Goal: Information Seeking & Learning: Find specific fact

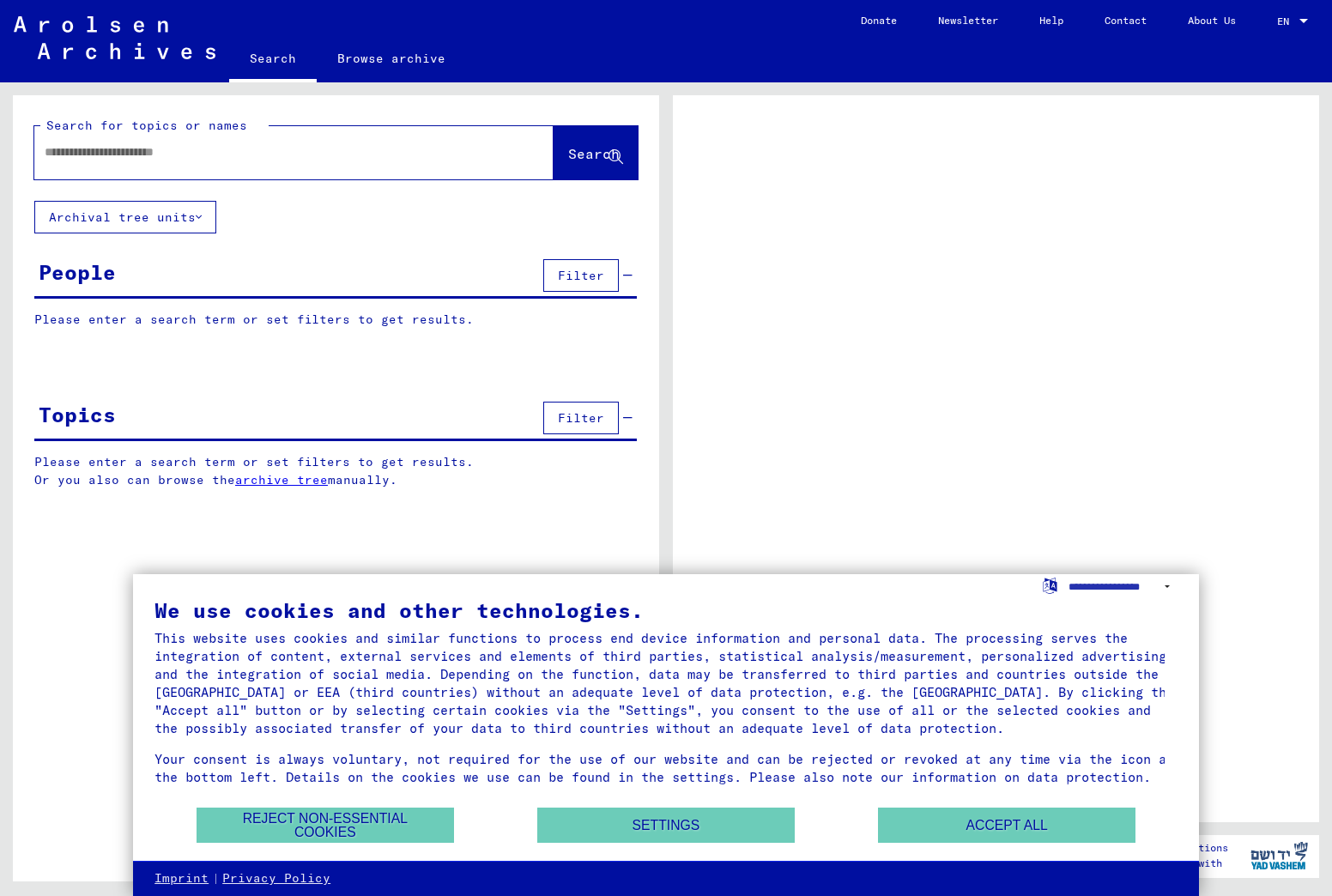
click at [103, 155] on input "text" at bounding box center [278, 152] width 468 height 18
type input "******"
click at [573, 153] on span "Search" at bounding box center [594, 154] width 52 height 17
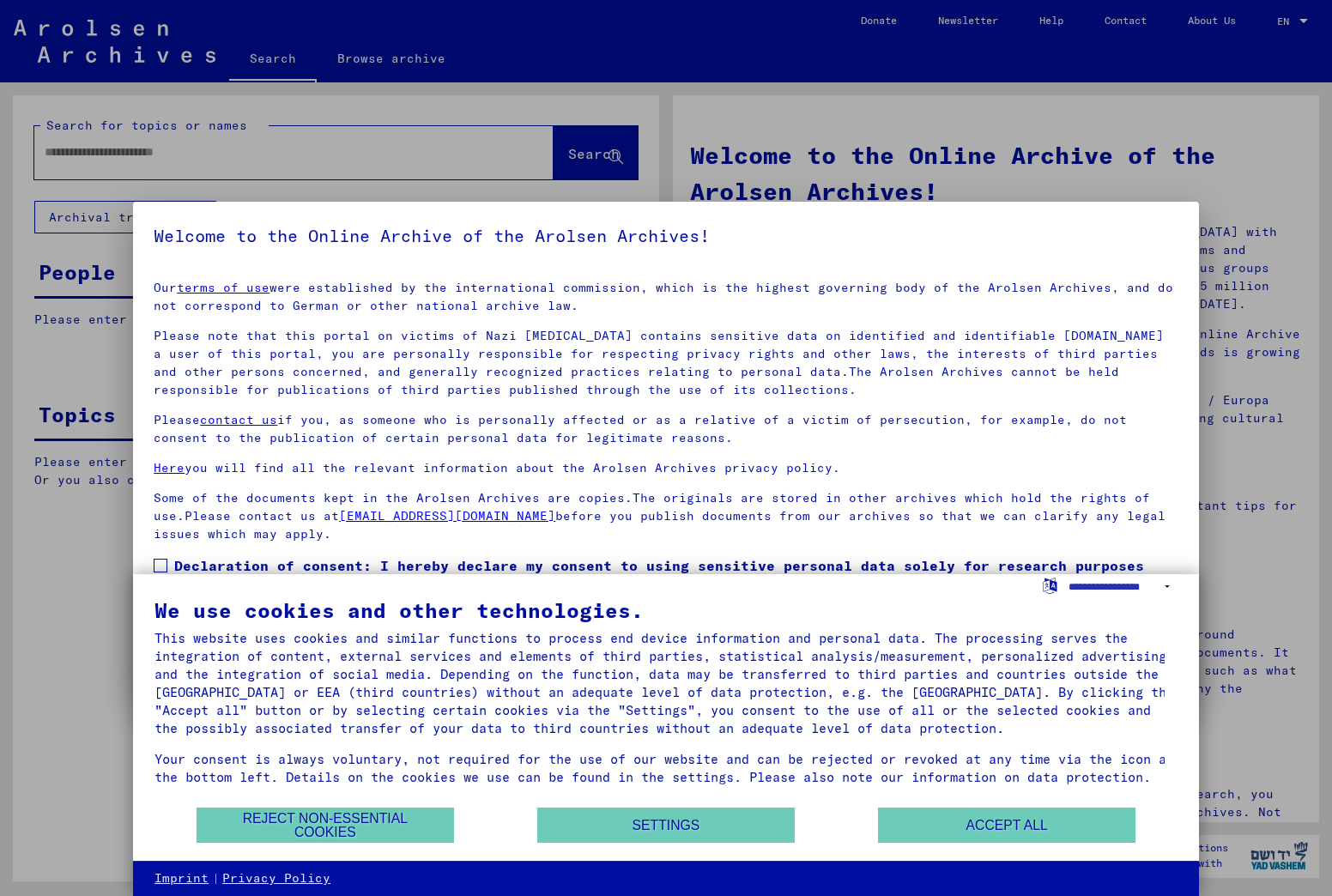
click at [572, 149] on div at bounding box center [666, 448] width 1332 height 896
click at [957, 819] on button "Accept all" at bounding box center [1007, 824] width 257 height 35
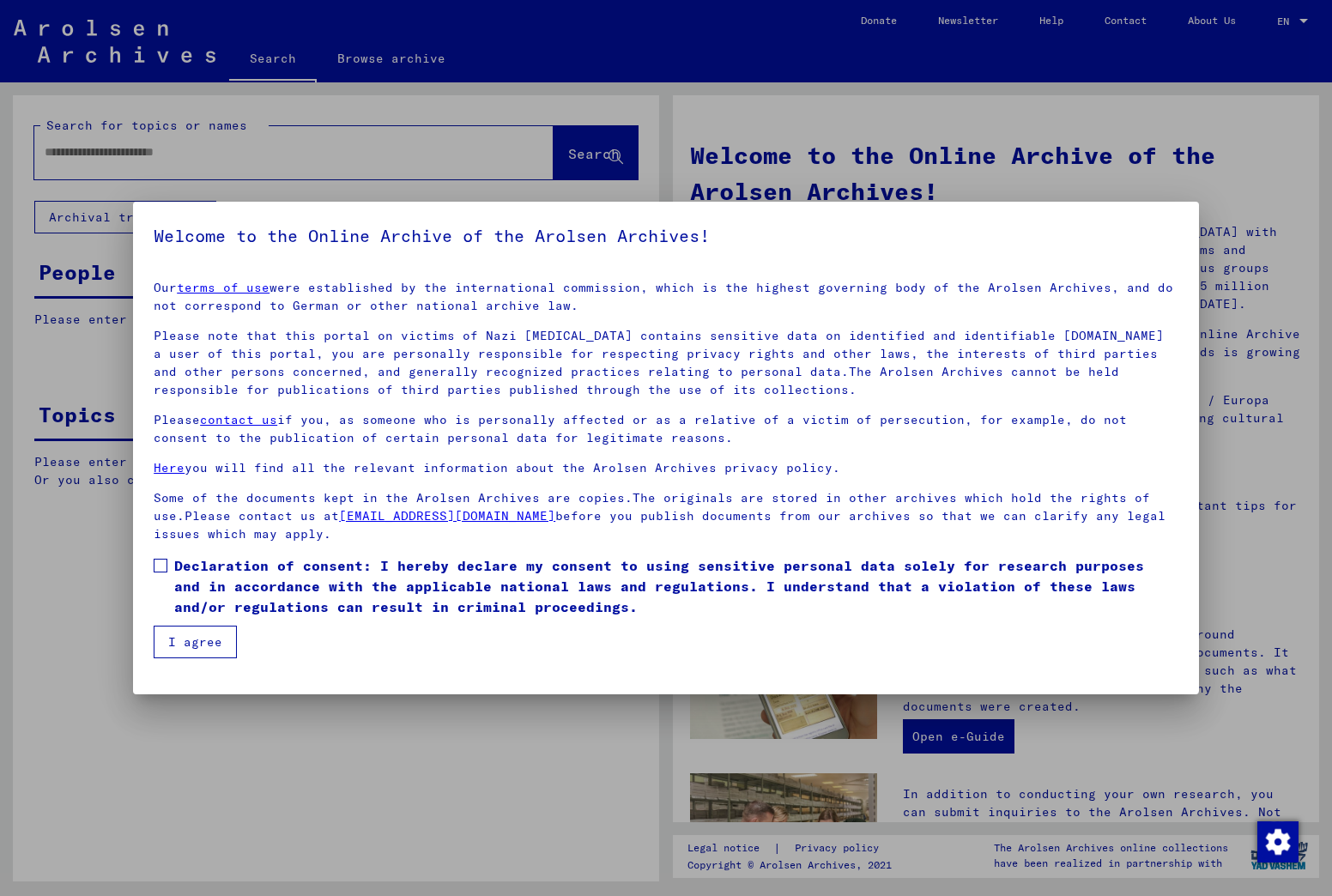
click at [188, 646] on button "I agree" at bounding box center [195, 642] width 83 height 33
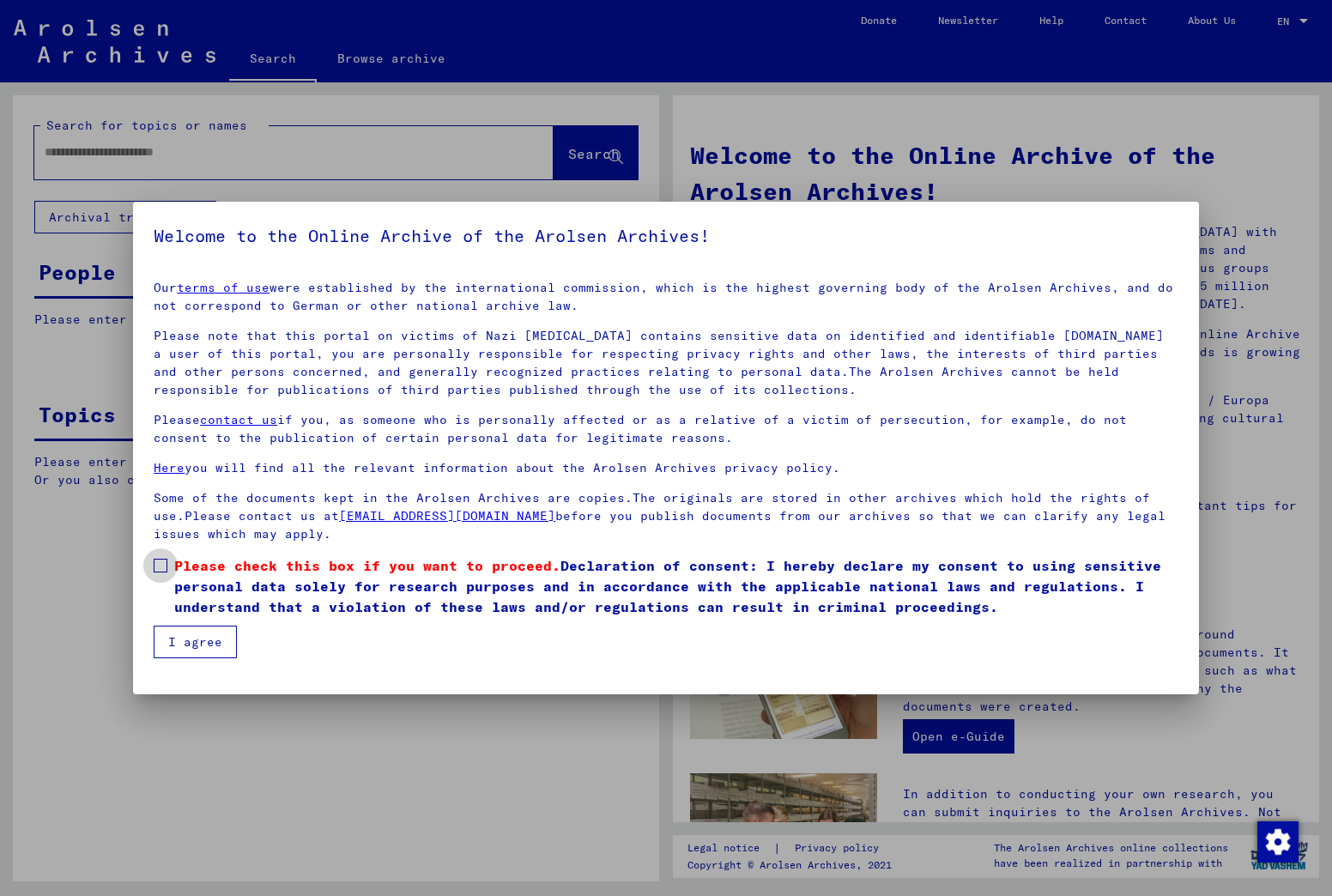
drag, startPoint x: 155, startPoint y: 562, endPoint x: 244, endPoint y: 602, distance: 97.6
click at [155, 562] on span at bounding box center [160, 565] width 14 height 14
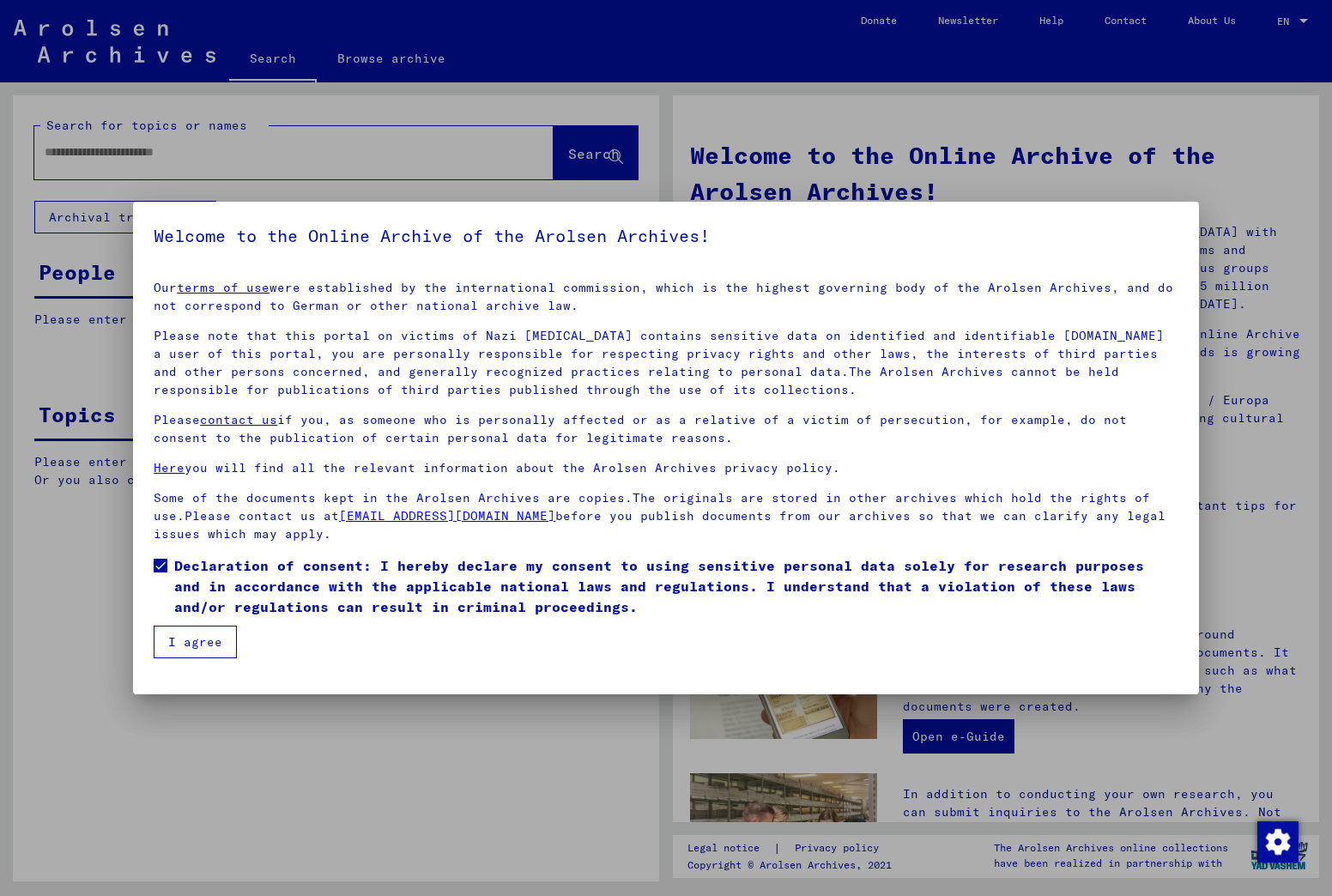
click at [178, 634] on button "I agree" at bounding box center [195, 642] width 83 height 33
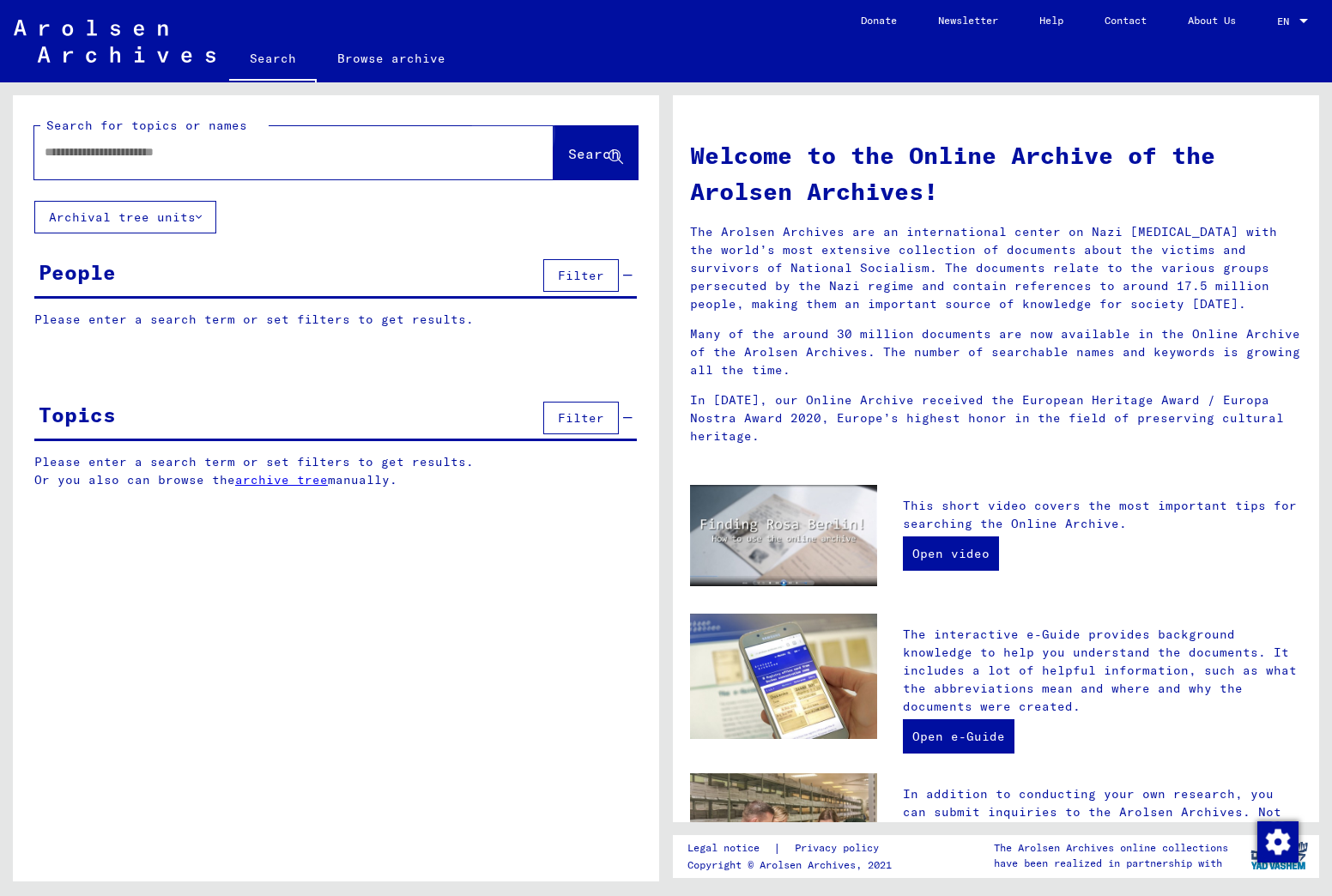
click at [583, 153] on span "Search" at bounding box center [594, 154] width 52 height 17
click at [163, 165] on div at bounding box center [268, 152] width 468 height 39
click at [94, 140] on div at bounding box center [268, 152] width 468 height 39
type input "******"
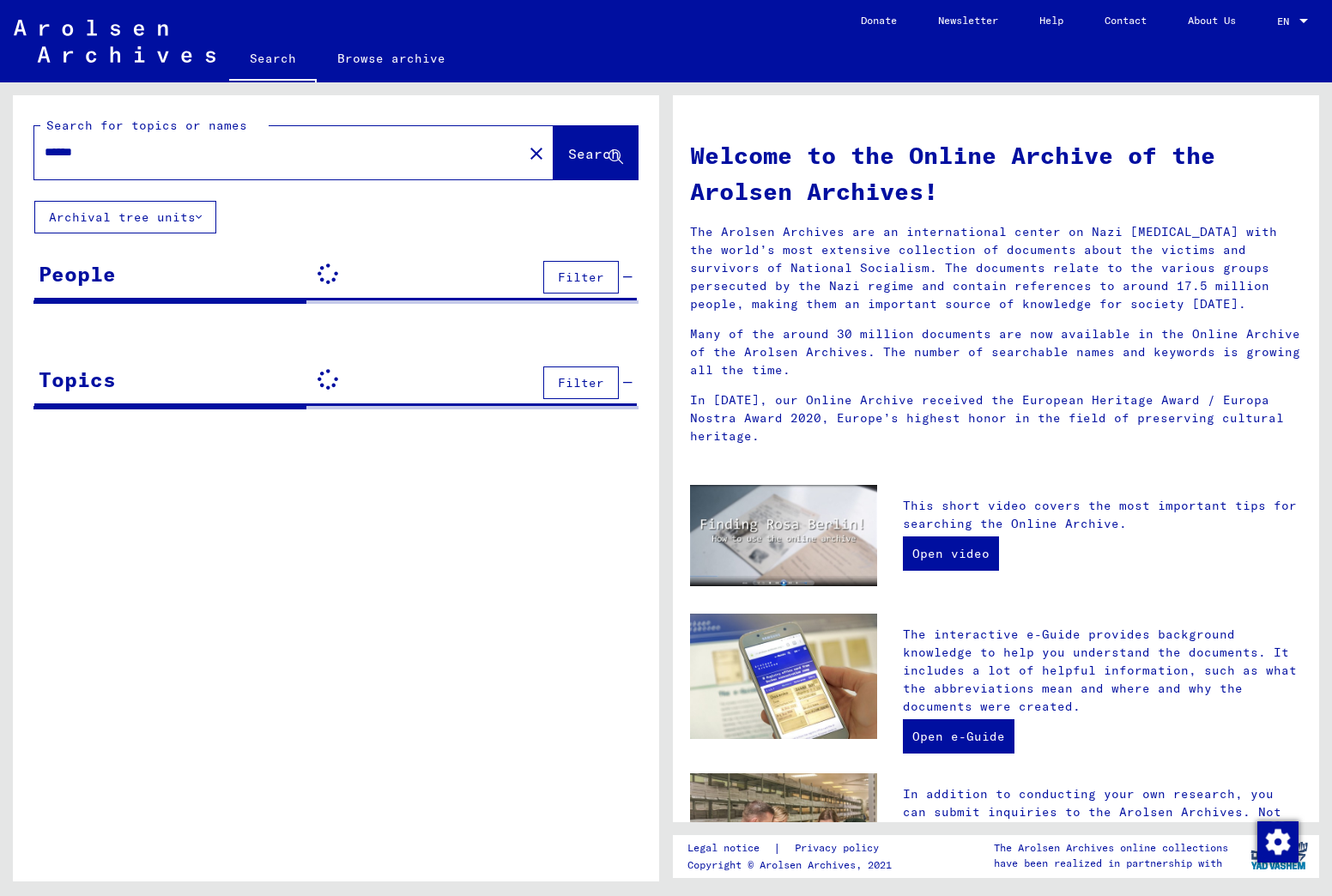
click at [571, 162] on span "Search" at bounding box center [596, 155] width 55 height 18
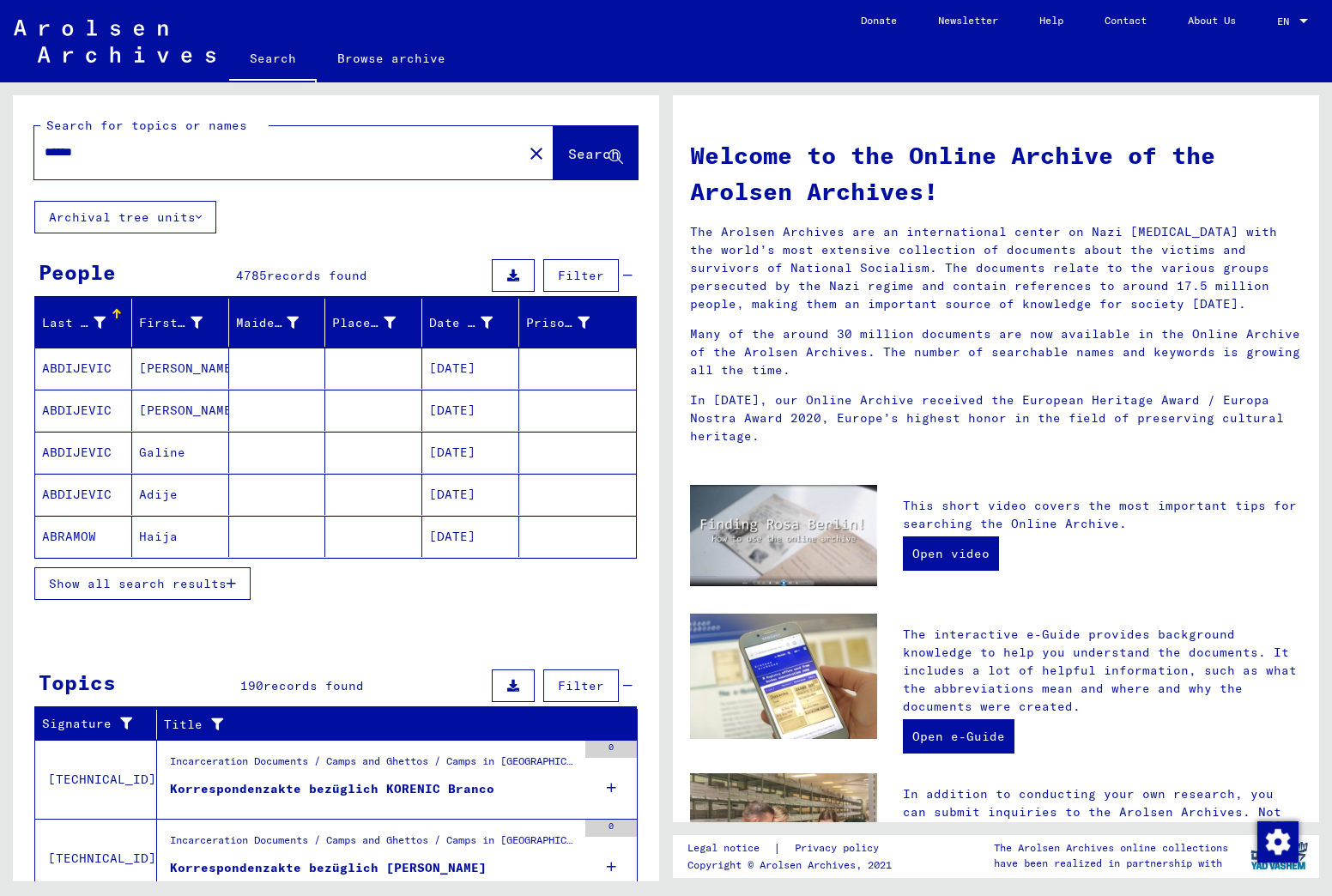
click at [115, 319] on div "Last Name" at bounding box center [87, 322] width 90 height 27
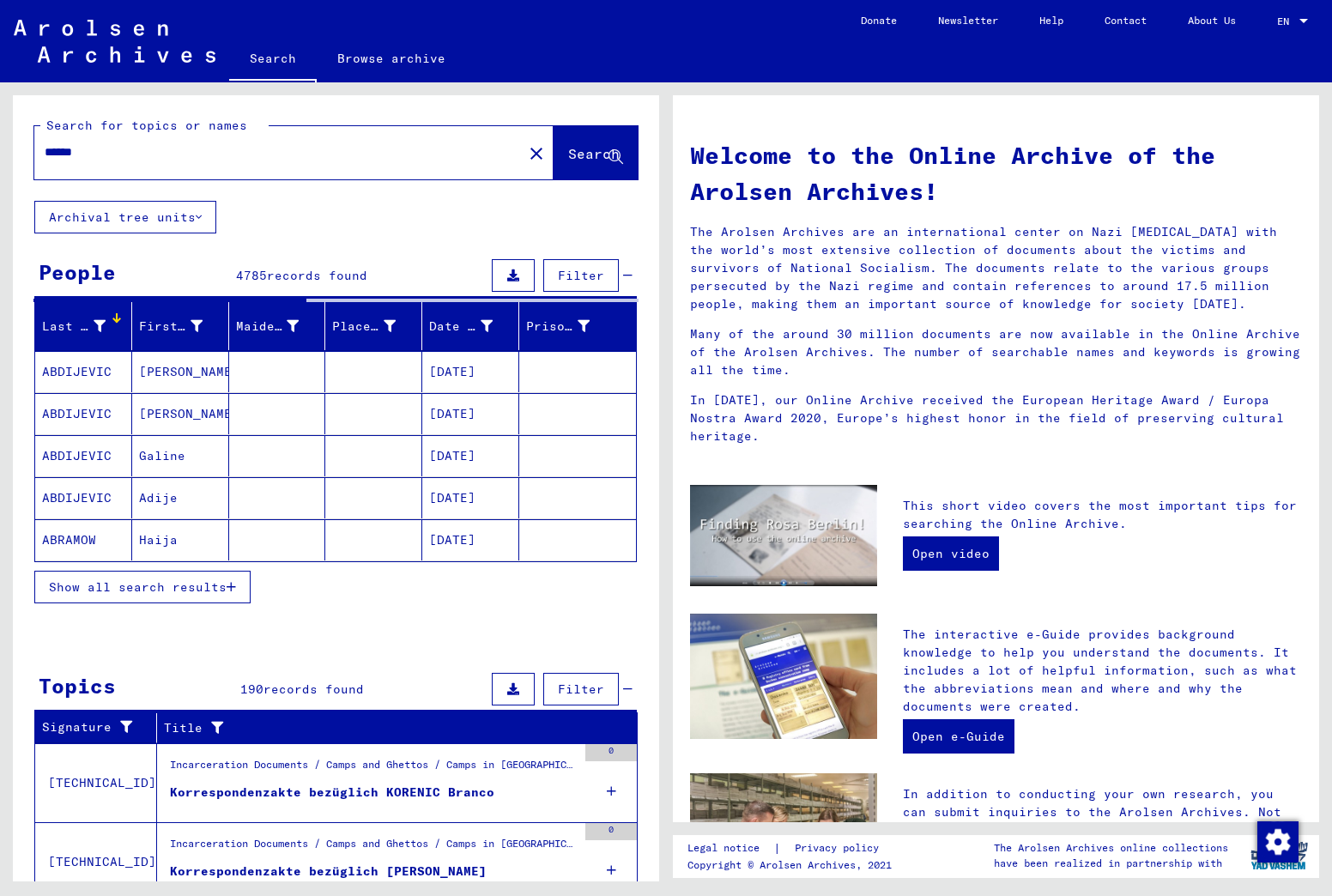
click at [115, 321] on div at bounding box center [116, 322] width 3 height 3
click at [116, 320] on div at bounding box center [117, 317] width 2 height 8
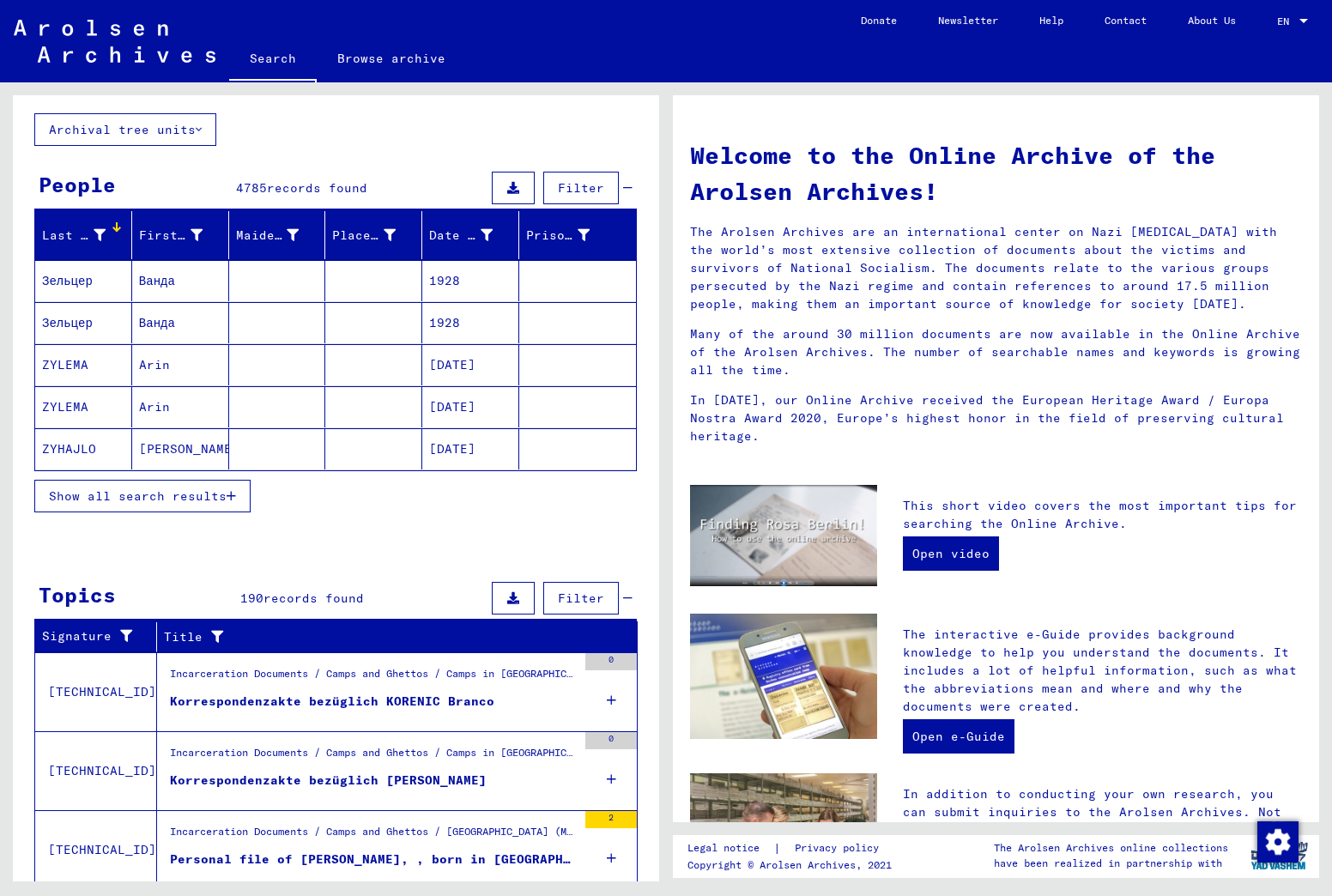
scroll to position [304, 0]
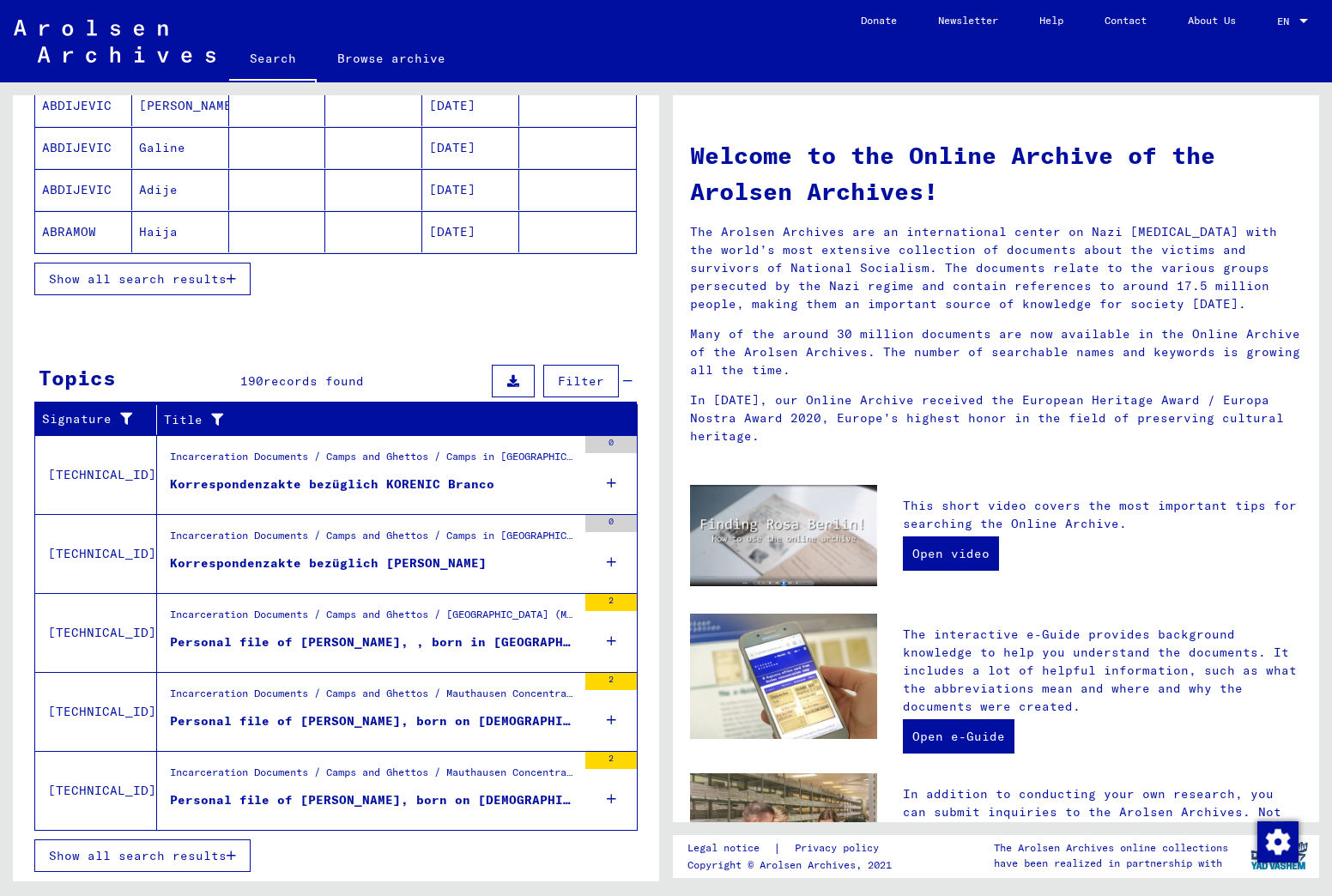
click at [136, 285] on span "Show all search results" at bounding box center [138, 279] width 178 height 15
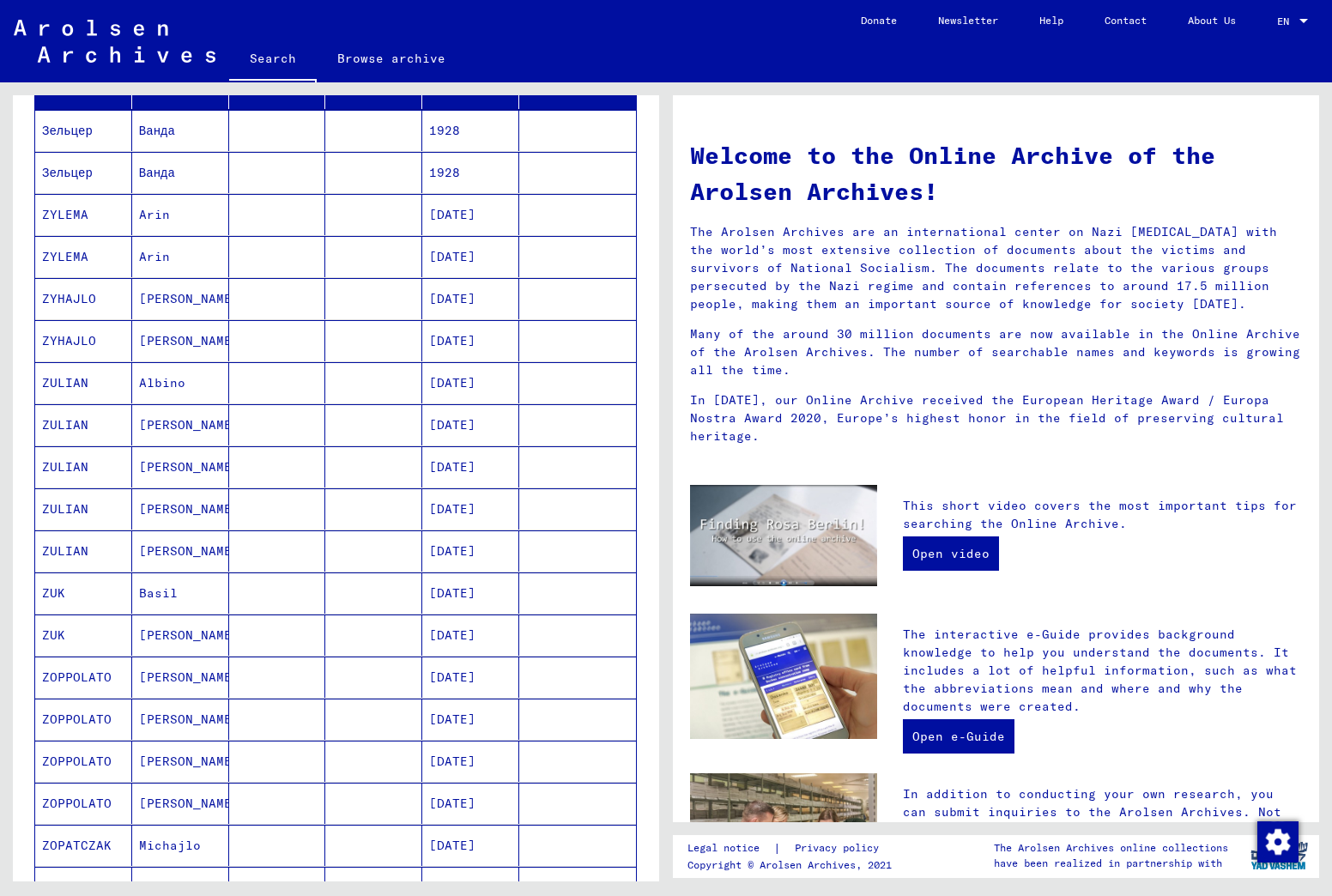
scroll to position [0, 0]
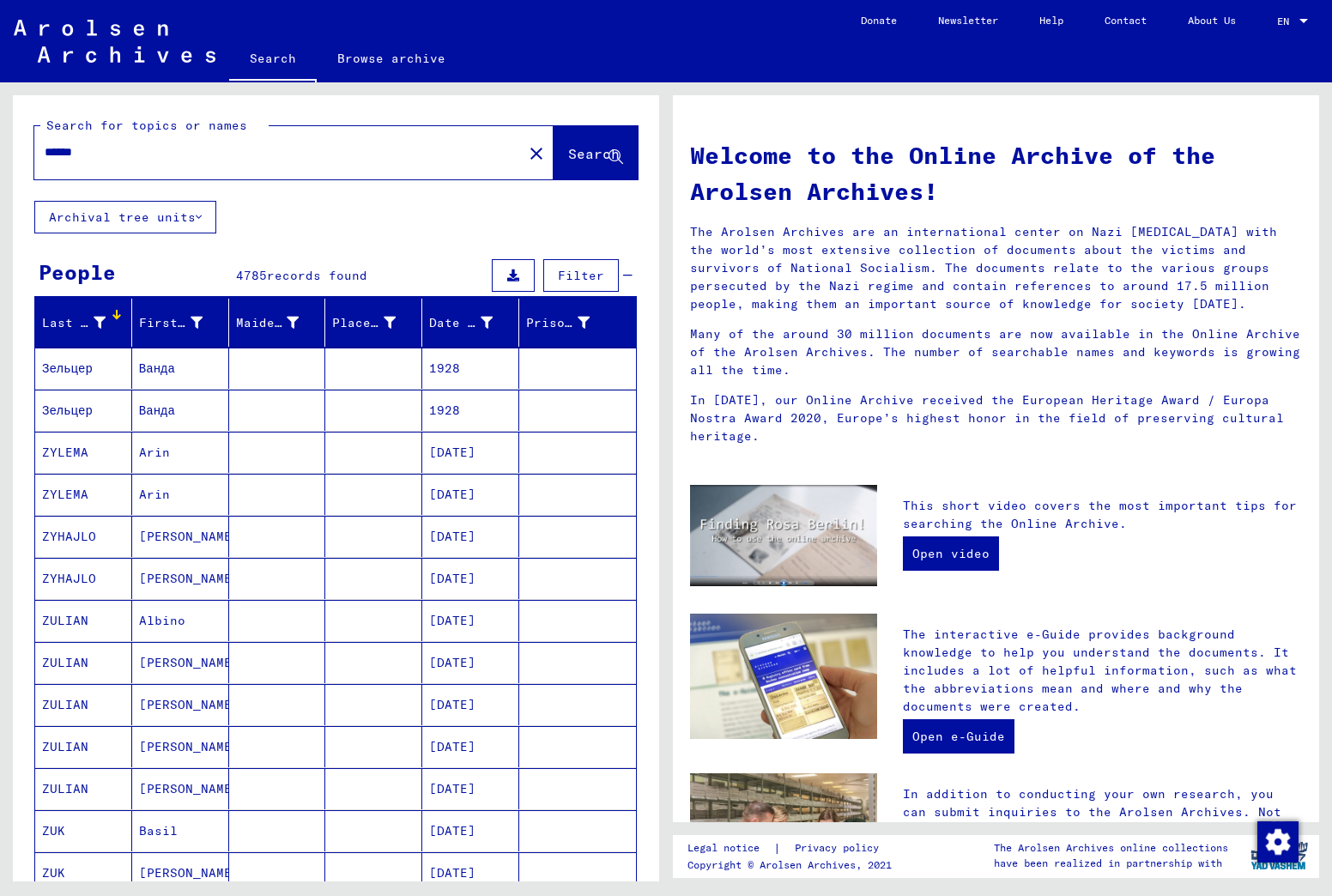
click at [67, 318] on div "Last Name" at bounding box center [74, 322] width 63 height 18
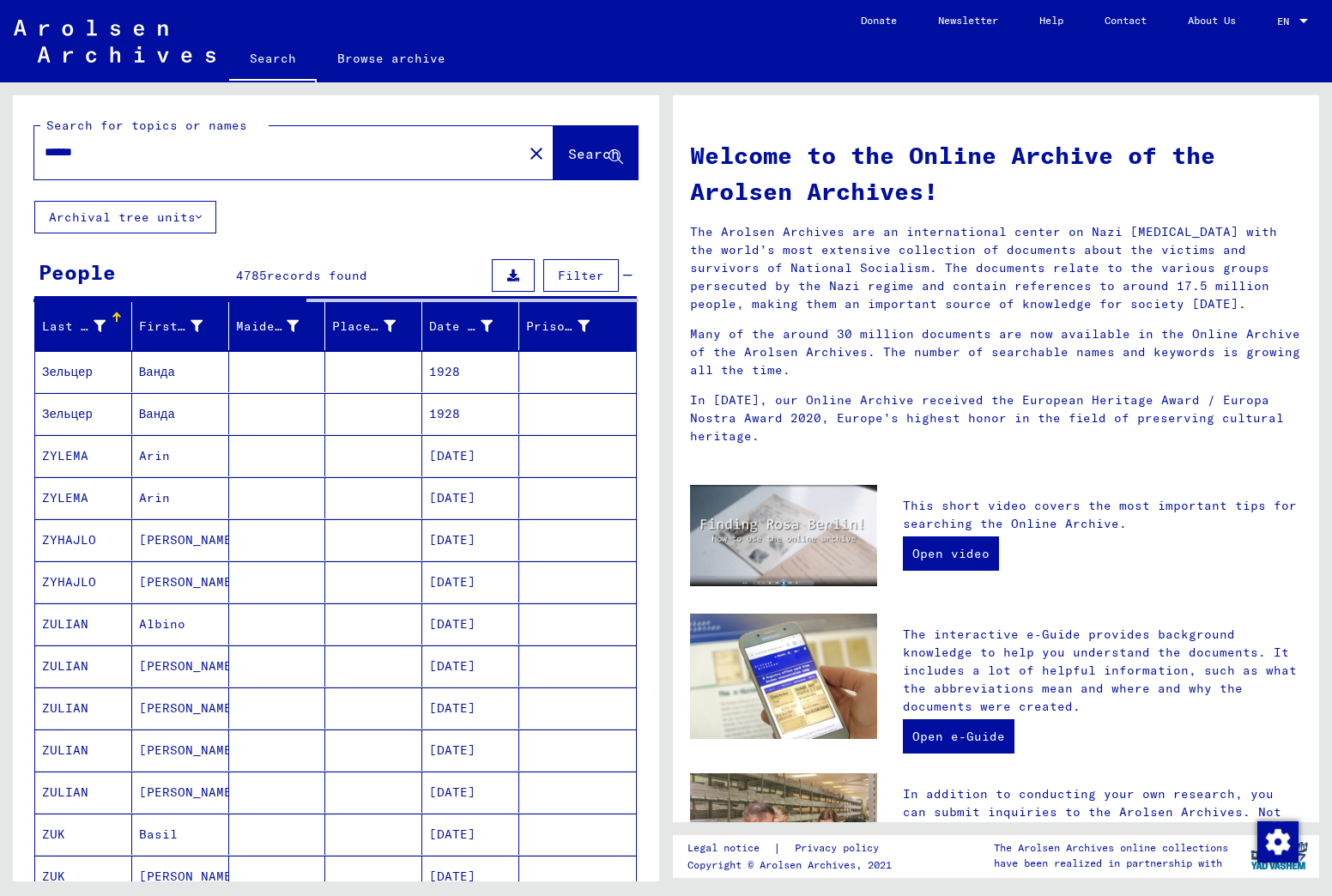
click at [74, 320] on div "Last Name" at bounding box center [74, 326] width 63 height 18
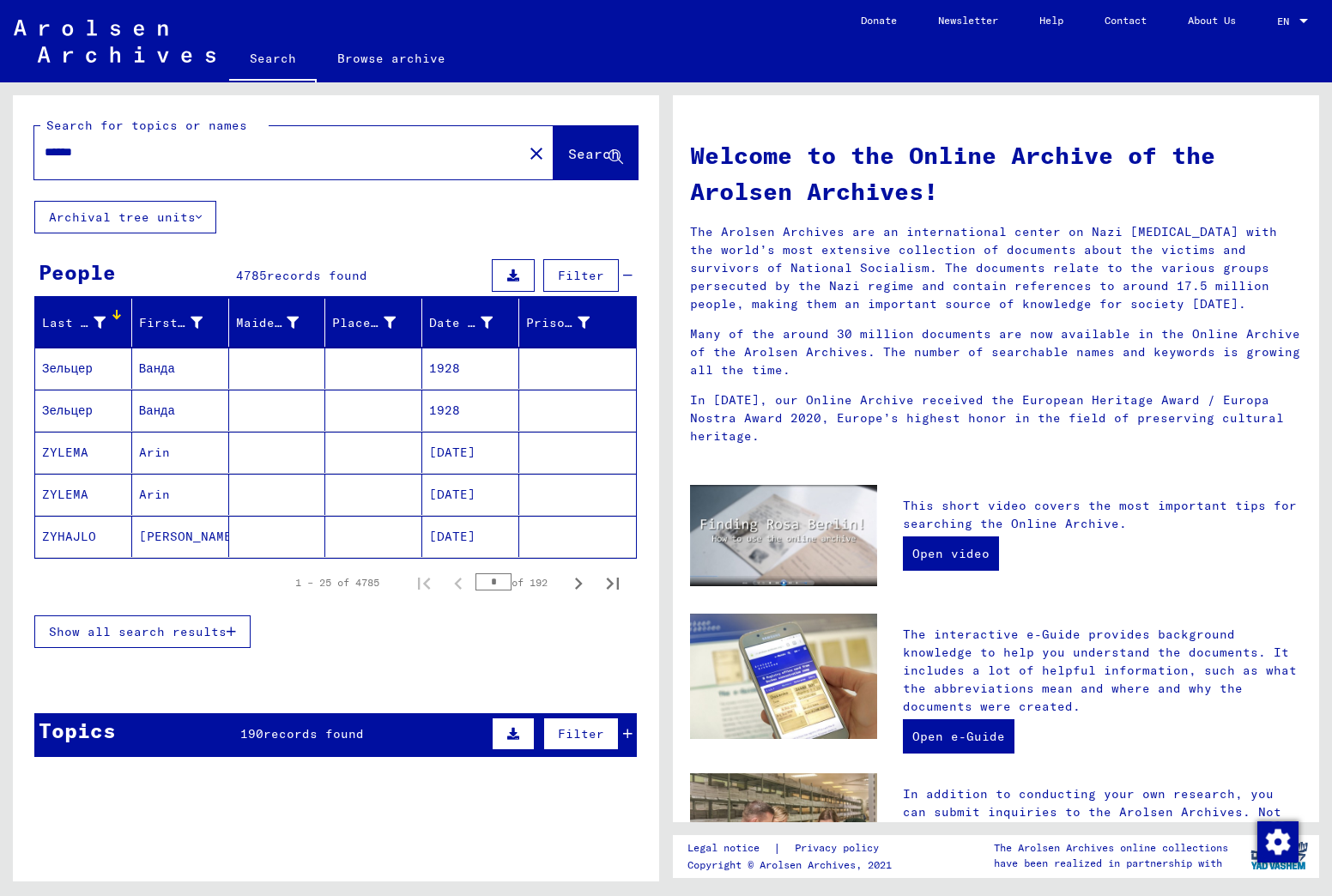
click at [101, 317] on icon at bounding box center [99, 322] width 12 height 12
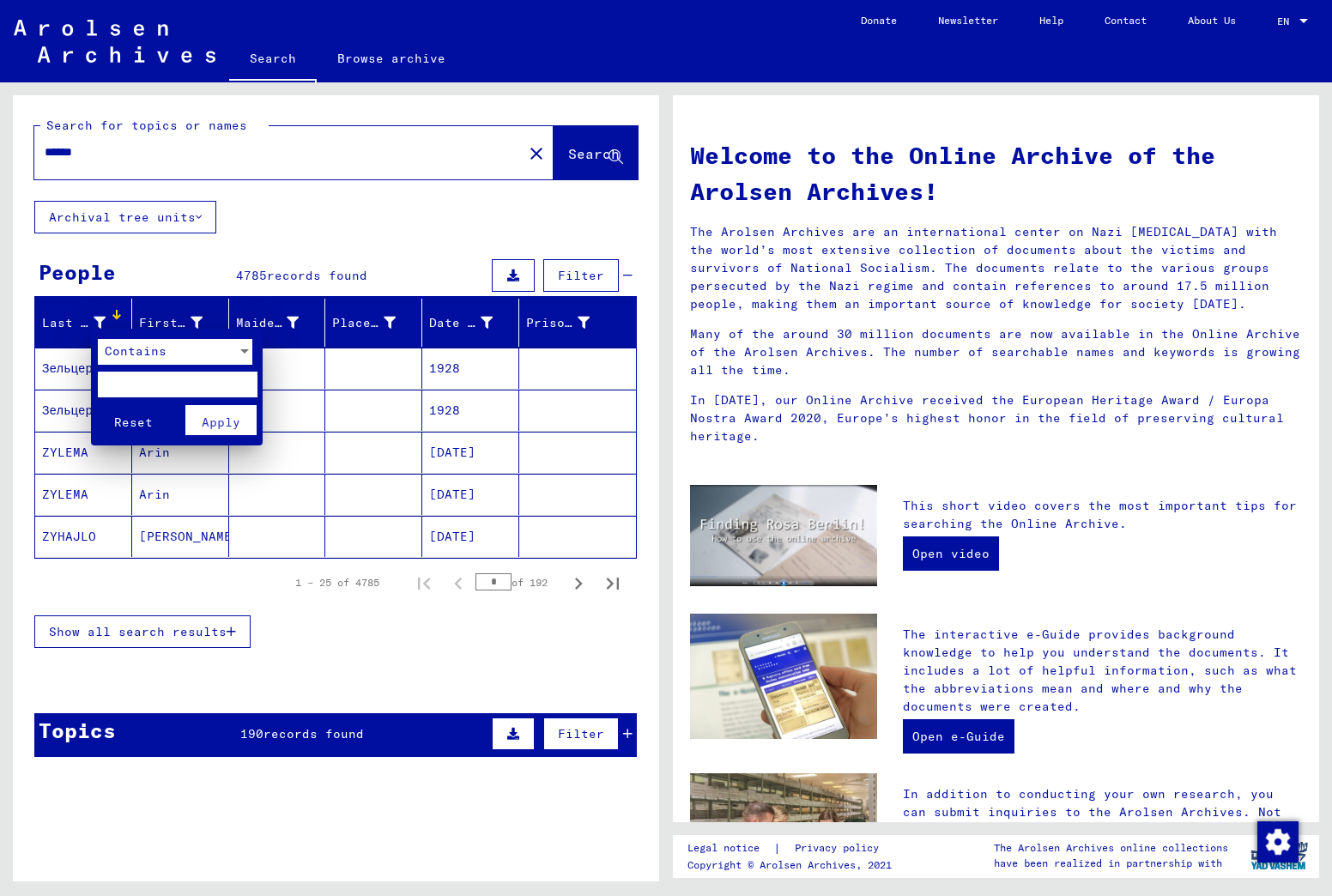
click at [41, 360] on div at bounding box center [666, 448] width 1332 height 896
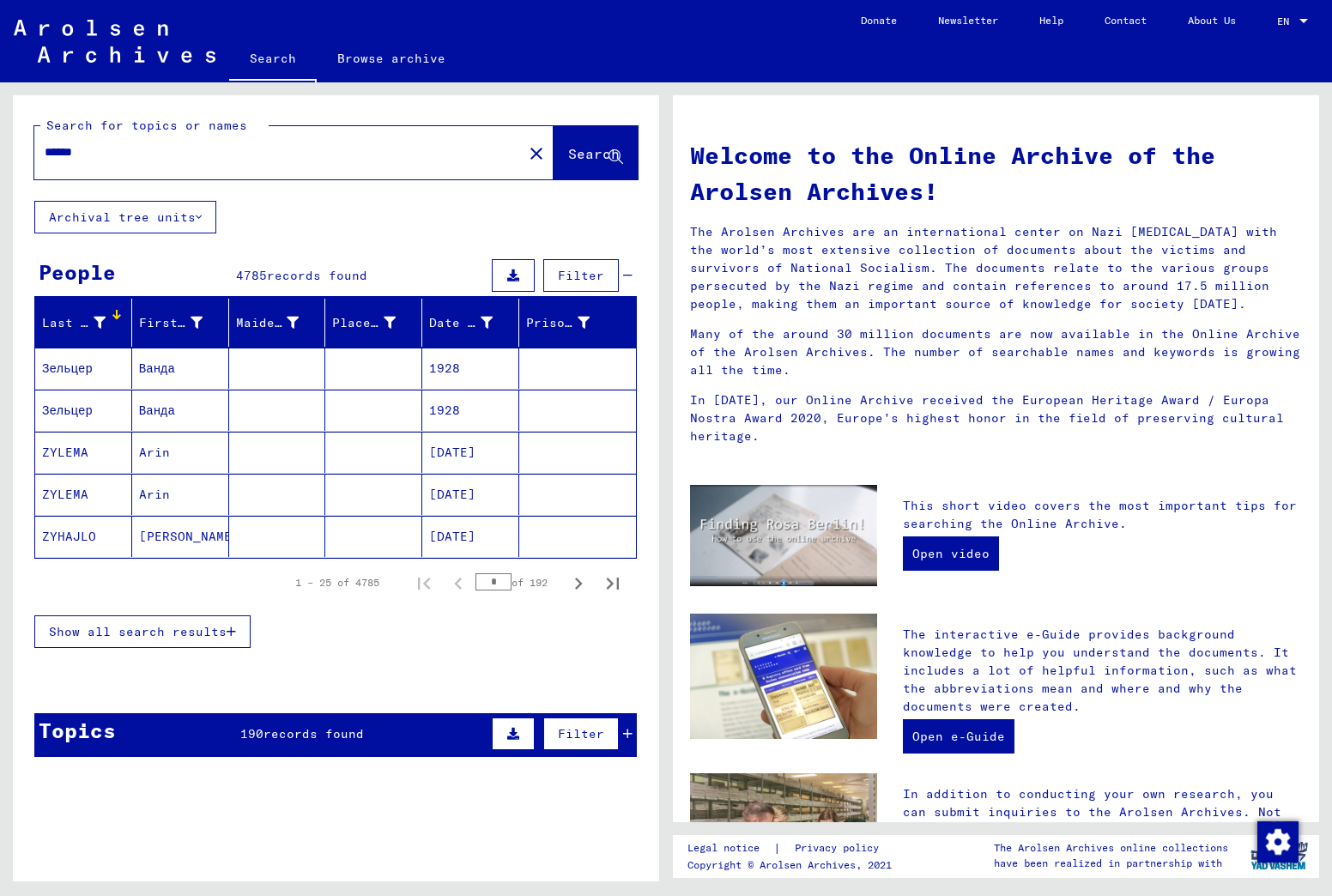
click at [72, 332] on div "Last Name" at bounding box center [74, 322] width 63 height 18
click at [568, 154] on span "Search" at bounding box center [594, 154] width 52 height 17
click at [123, 633] on span "Show all search results" at bounding box center [138, 631] width 178 height 15
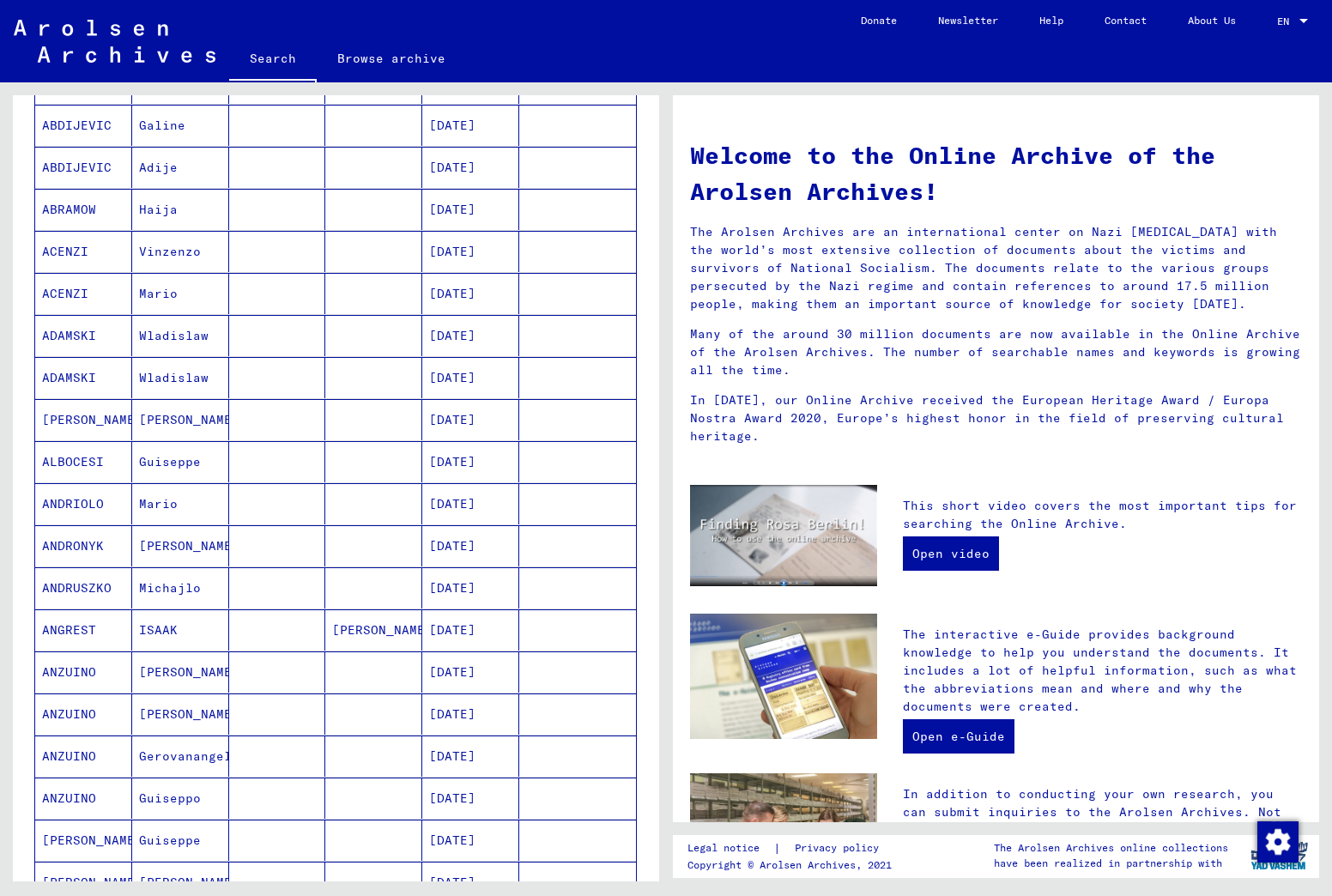
scroll to position [16, 0]
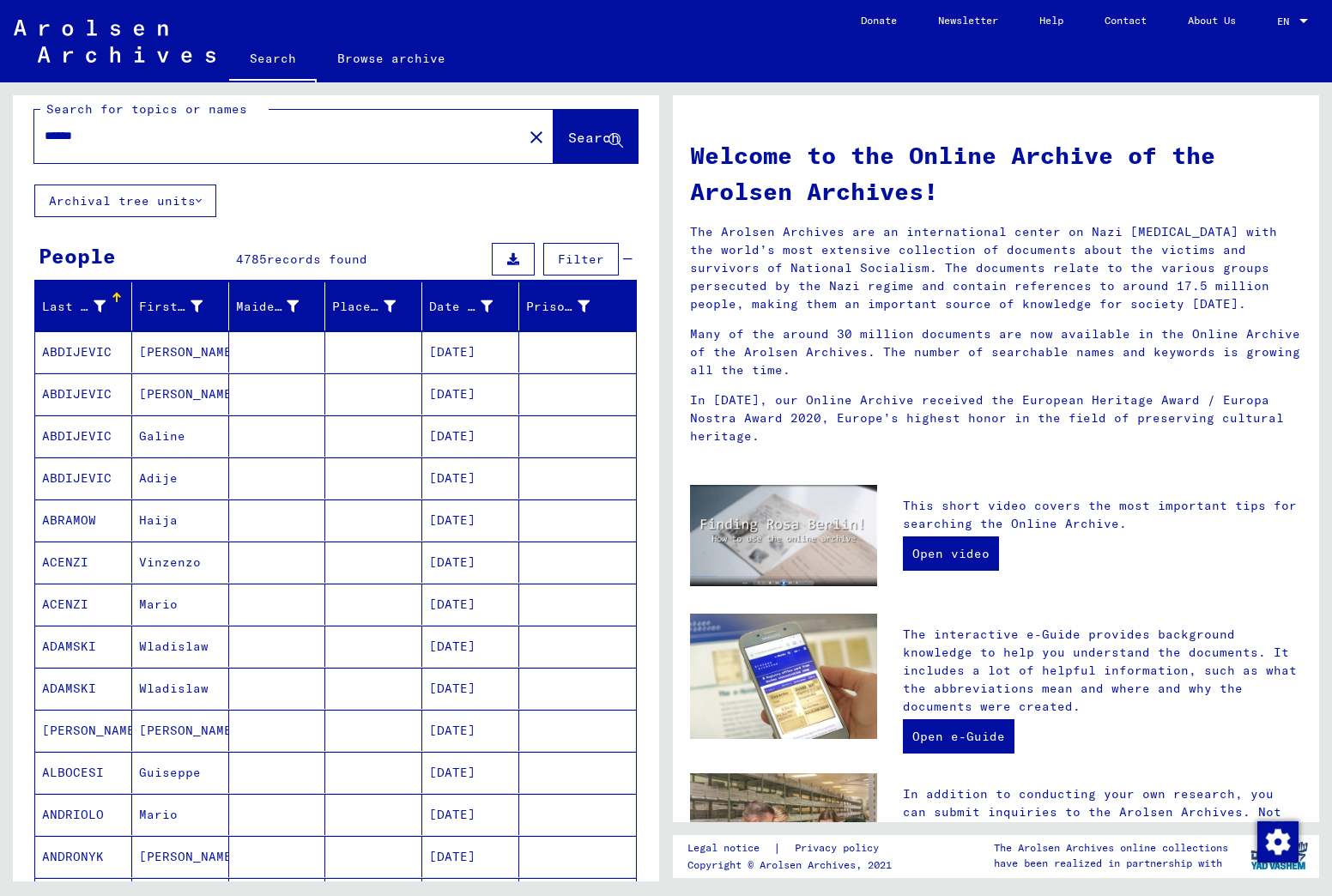
click at [507, 261] on icon at bounding box center [513, 259] width 12 height 12
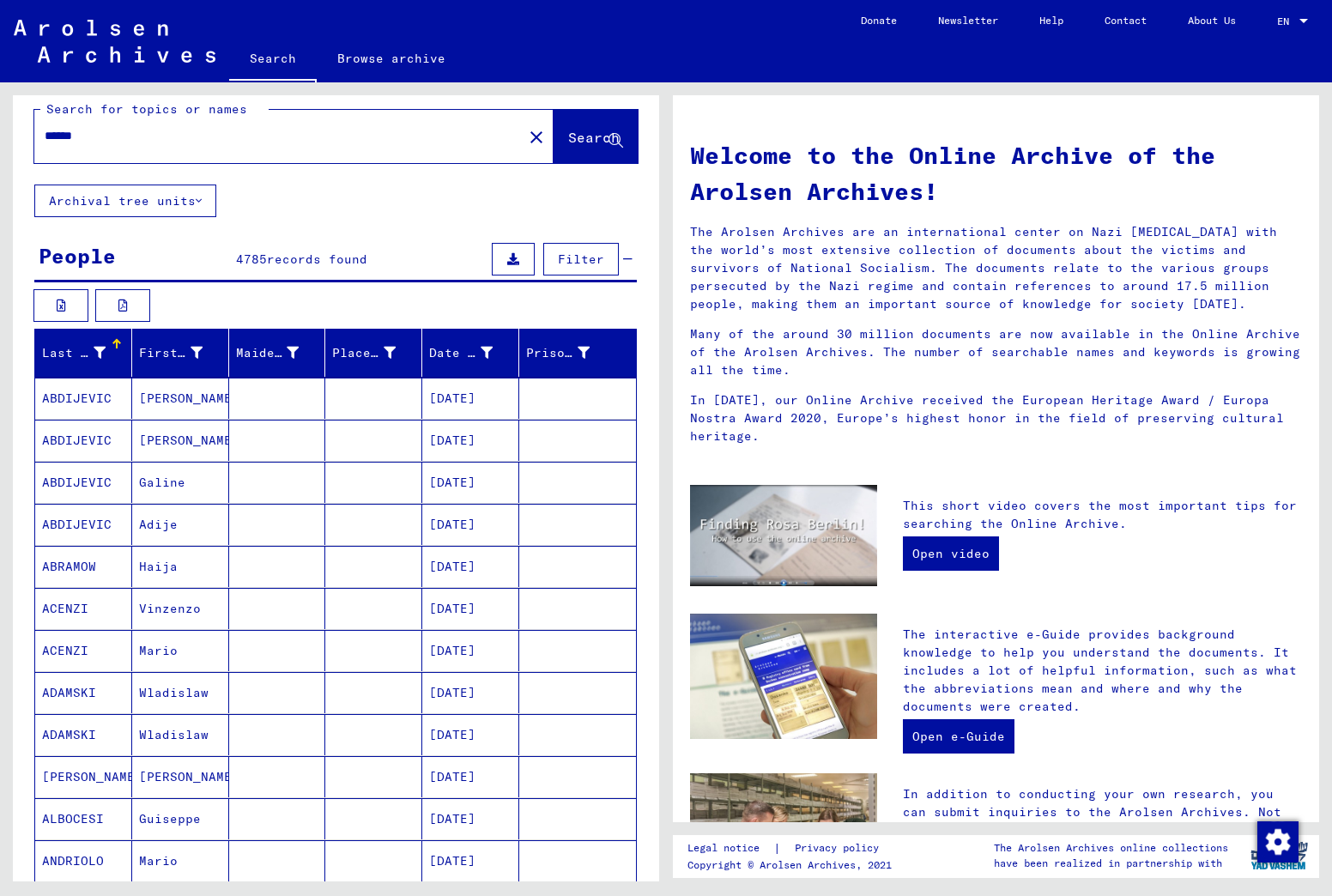
click at [507, 261] on icon at bounding box center [513, 259] width 12 height 12
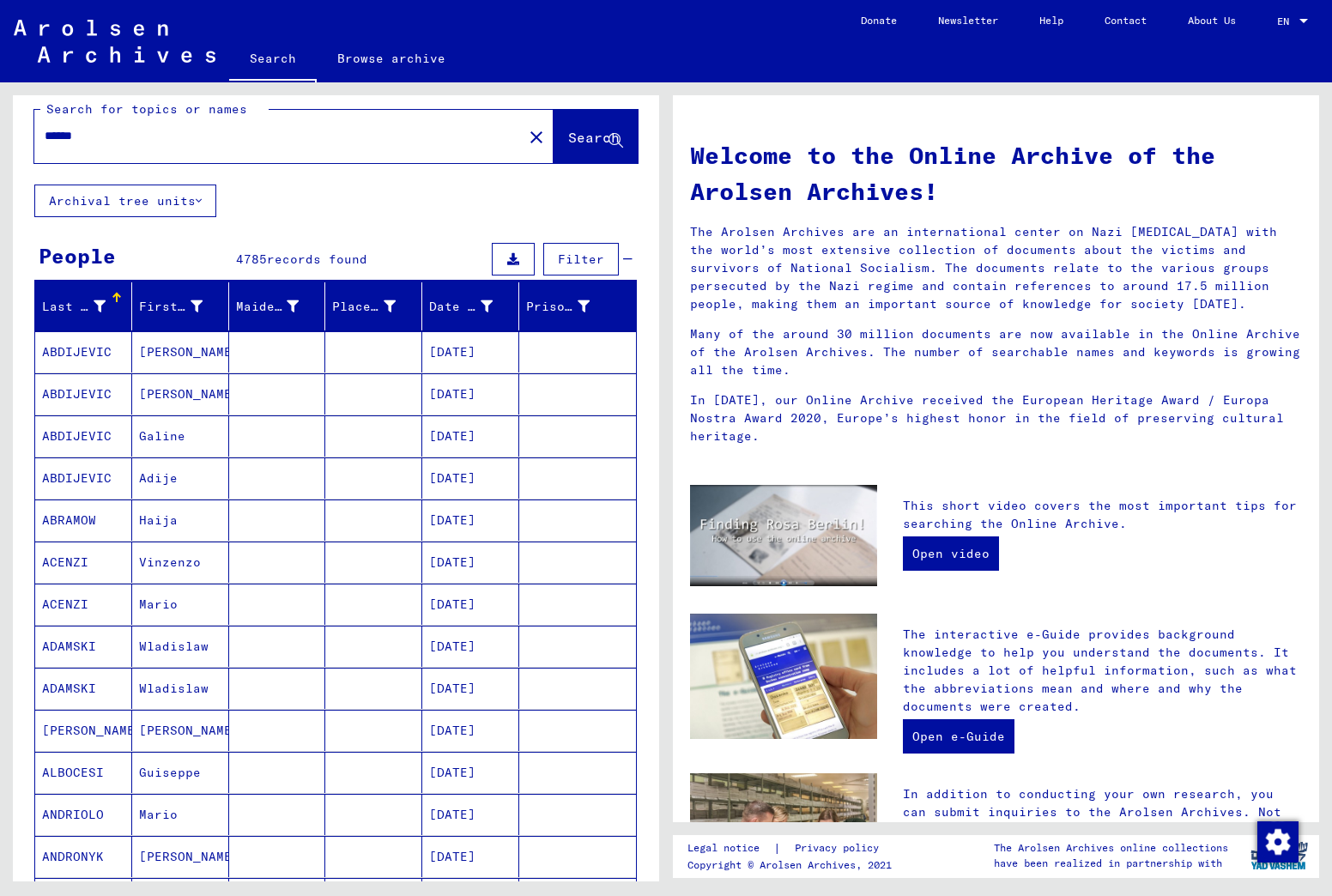
click at [507, 261] on icon at bounding box center [513, 259] width 12 height 12
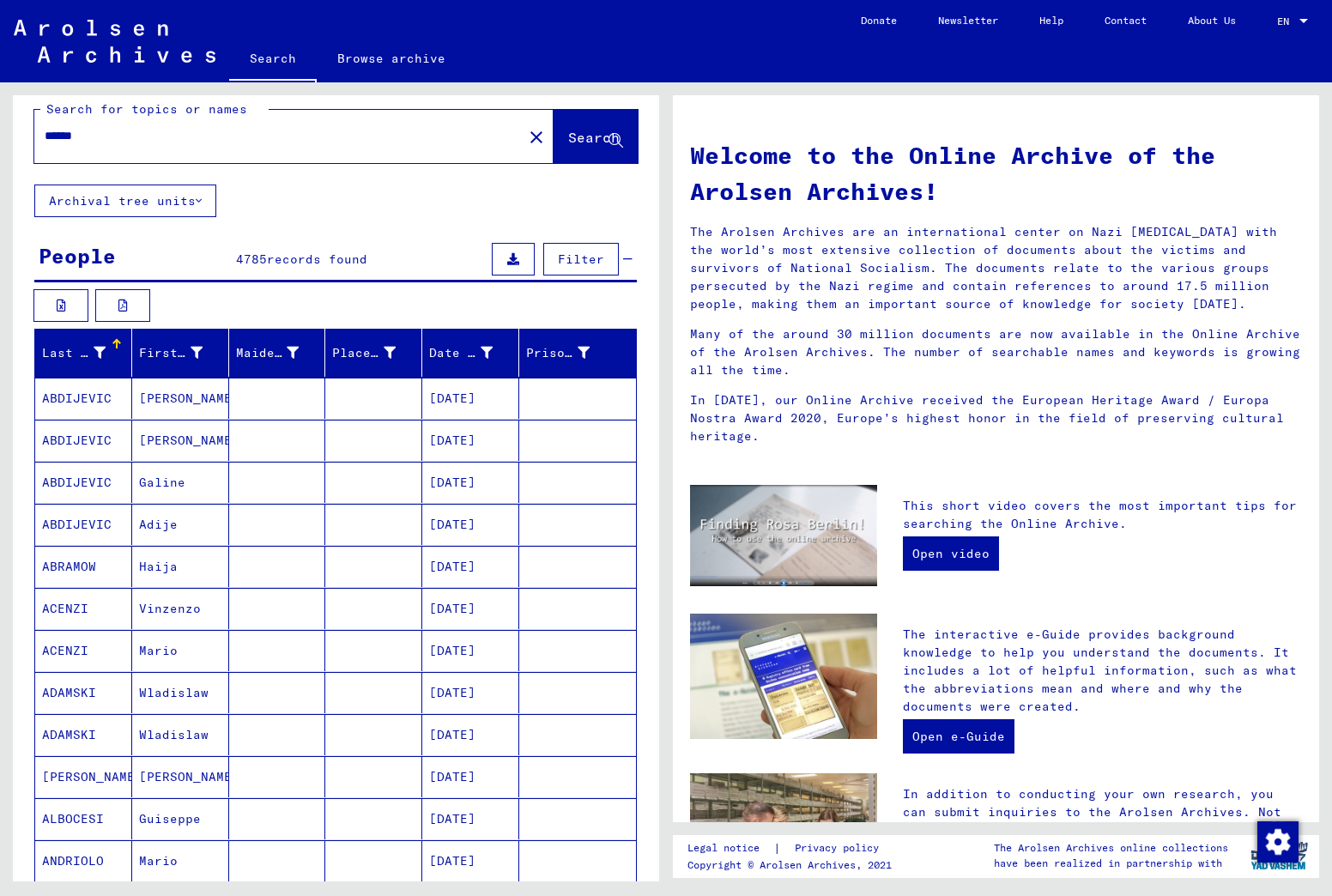
click at [507, 261] on icon at bounding box center [513, 259] width 12 height 12
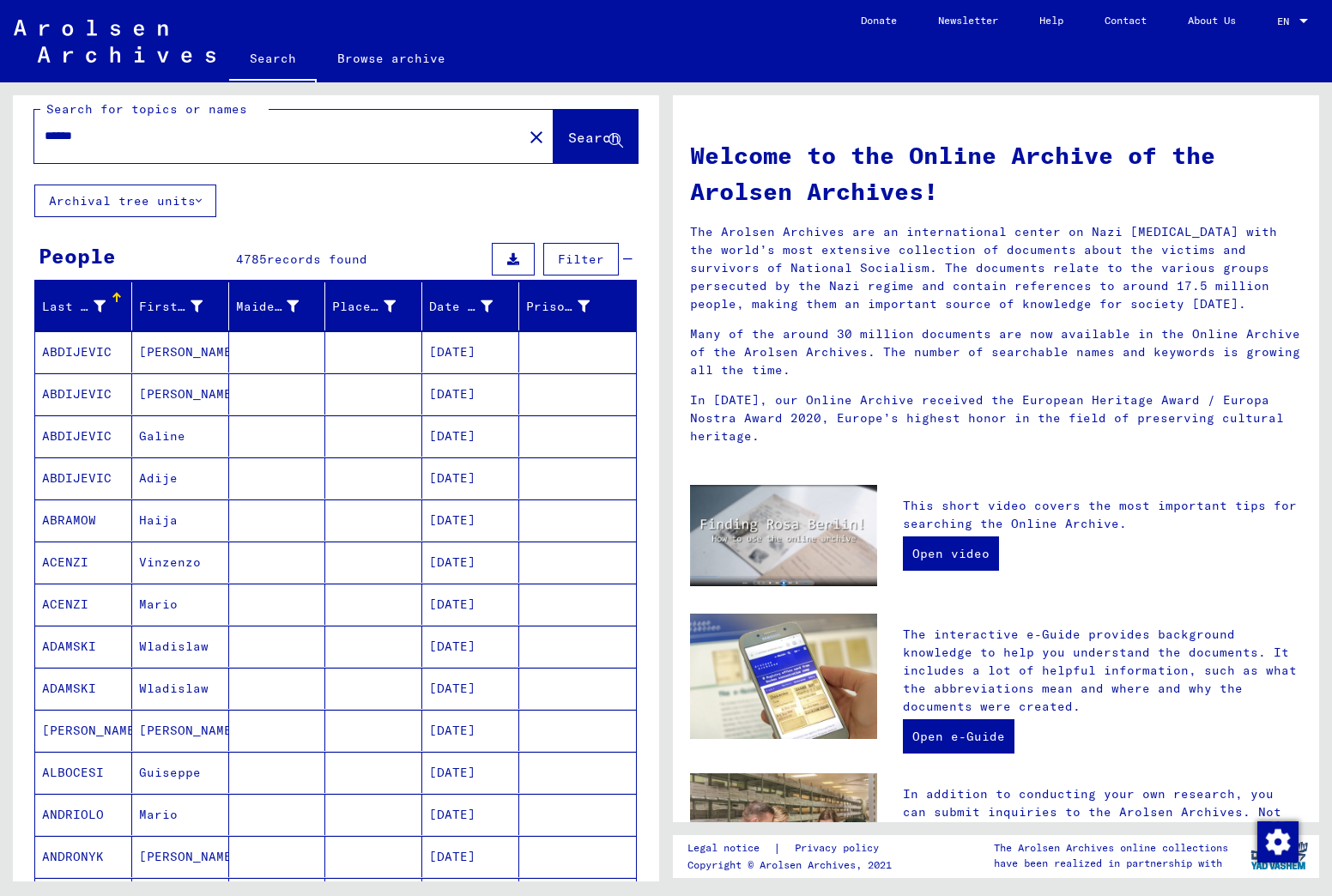
click at [507, 261] on icon at bounding box center [513, 259] width 12 height 12
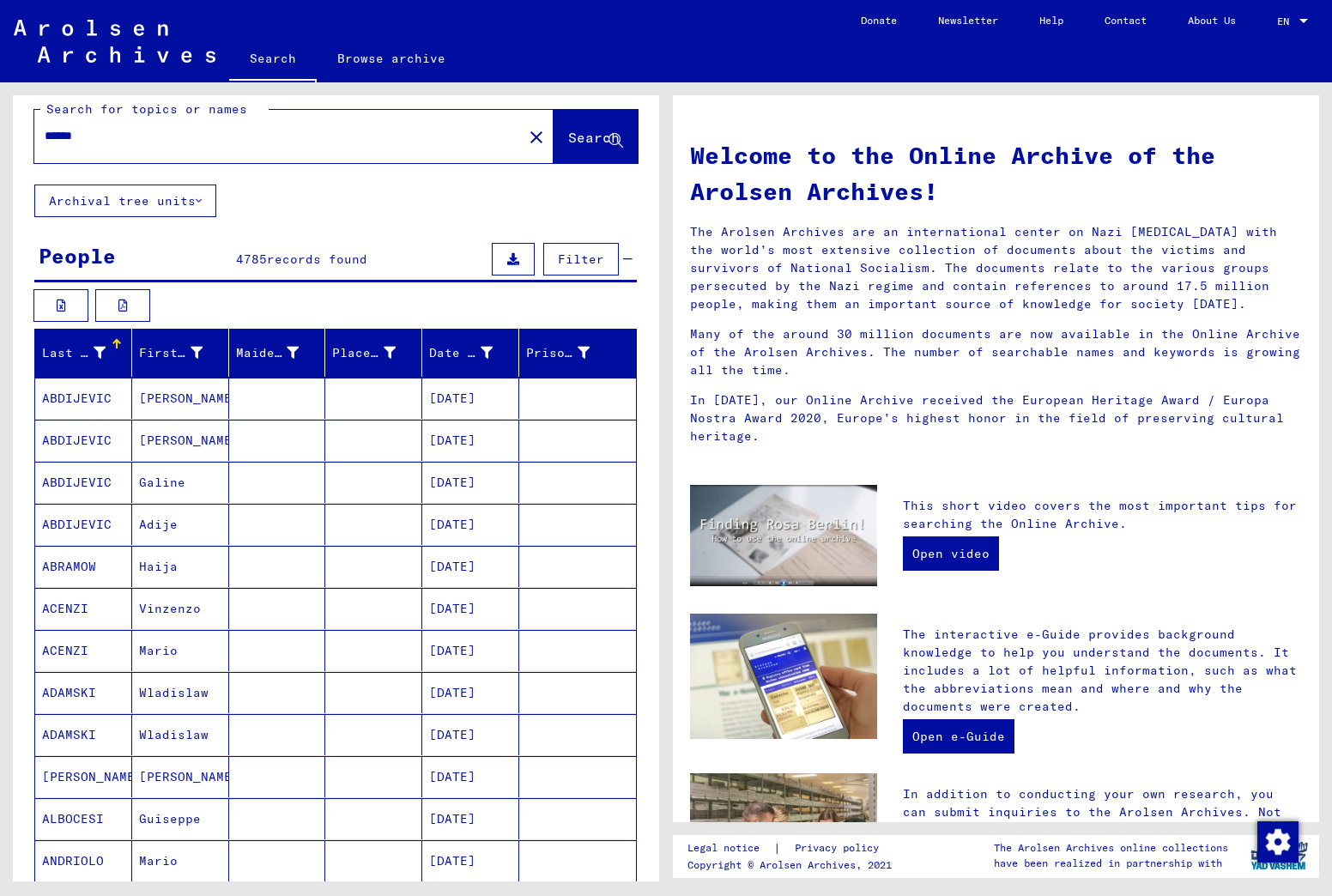
click at [507, 261] on icon at bounding box center [513, 259] width 12 height 12
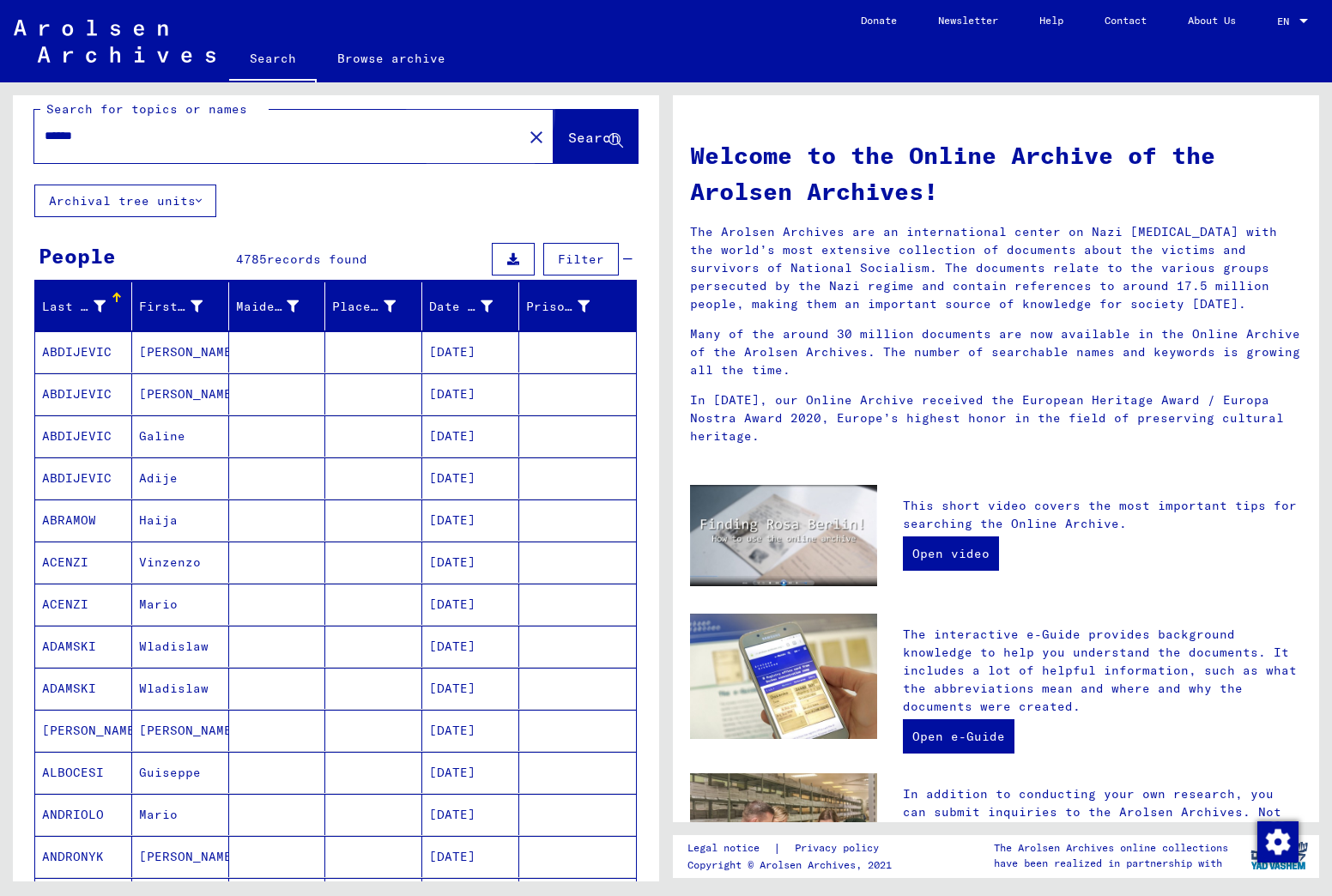
click at [568, 133] on span "Search" at bounding box center [594, 138] width 52 height 17
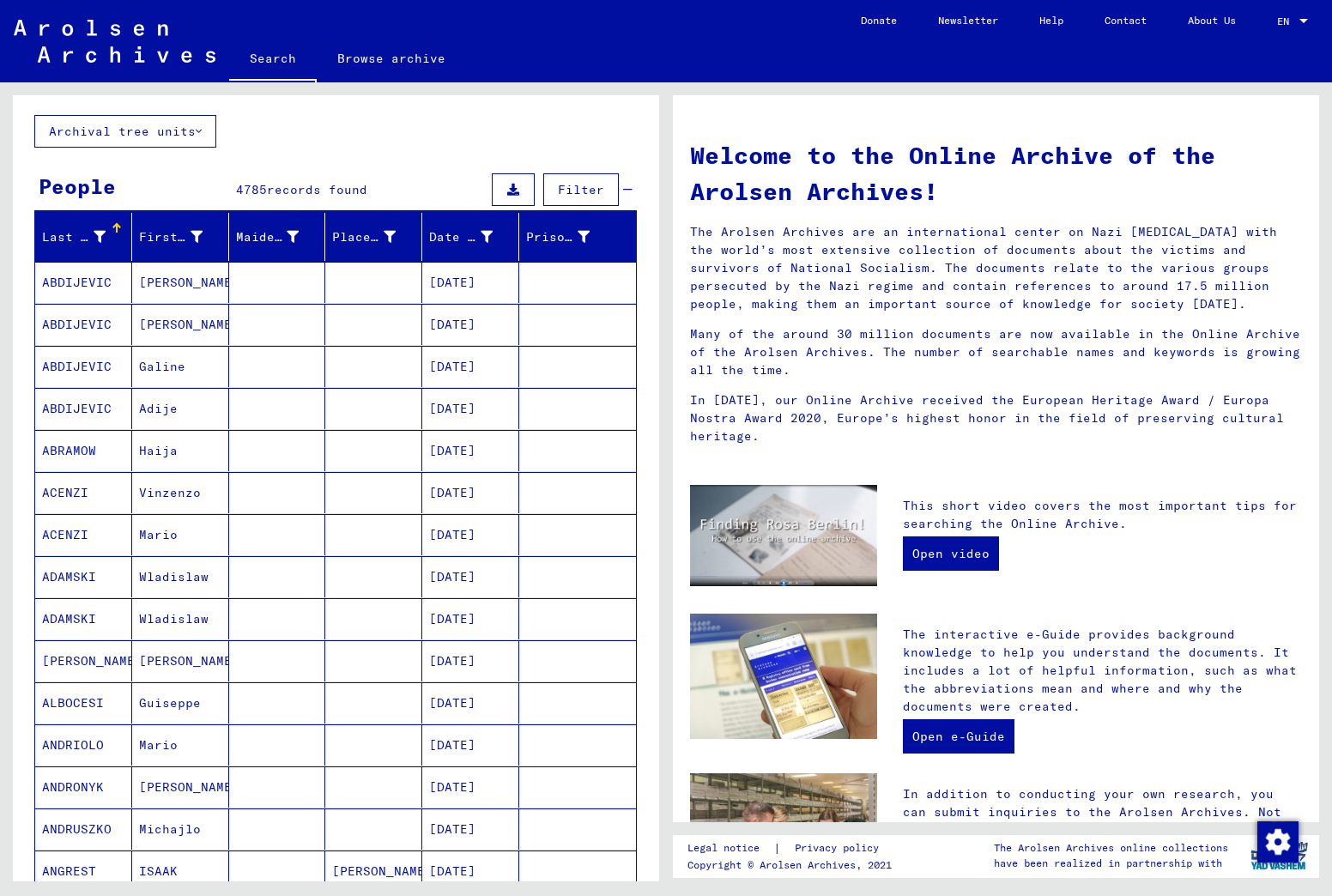
scroll to position [0, 0]
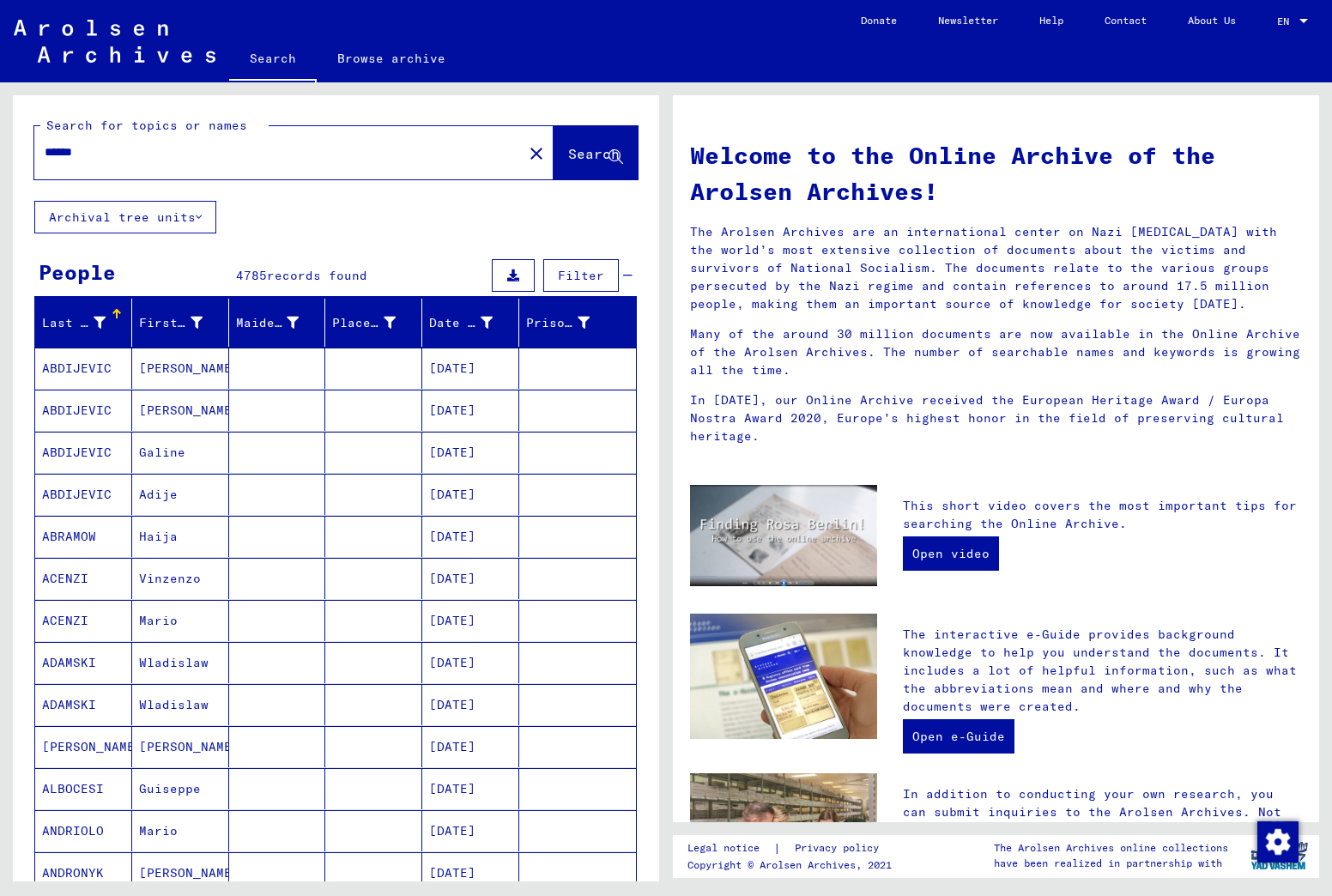
click at [558, 271] on span "Filter" at bounding box center [581, 275] width 46 height 15
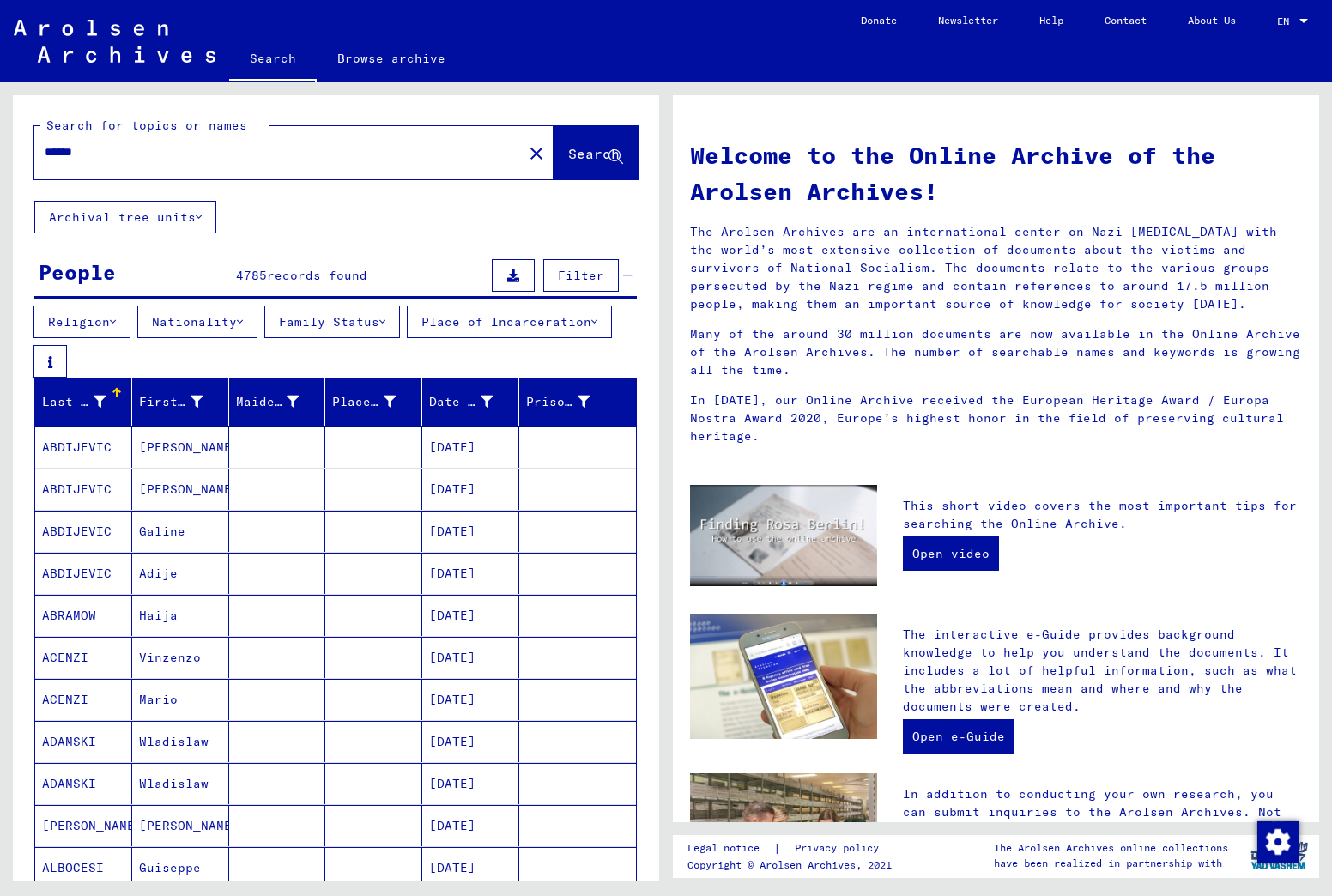
click at [412, 346] on div "Religion Nationality Family Status Place of Incarceration" at bounding box center [337, 341] width 647 height 72
click at [526, 149] on mat-icon "close" at bounding box center [536, 154] width 21 height 21
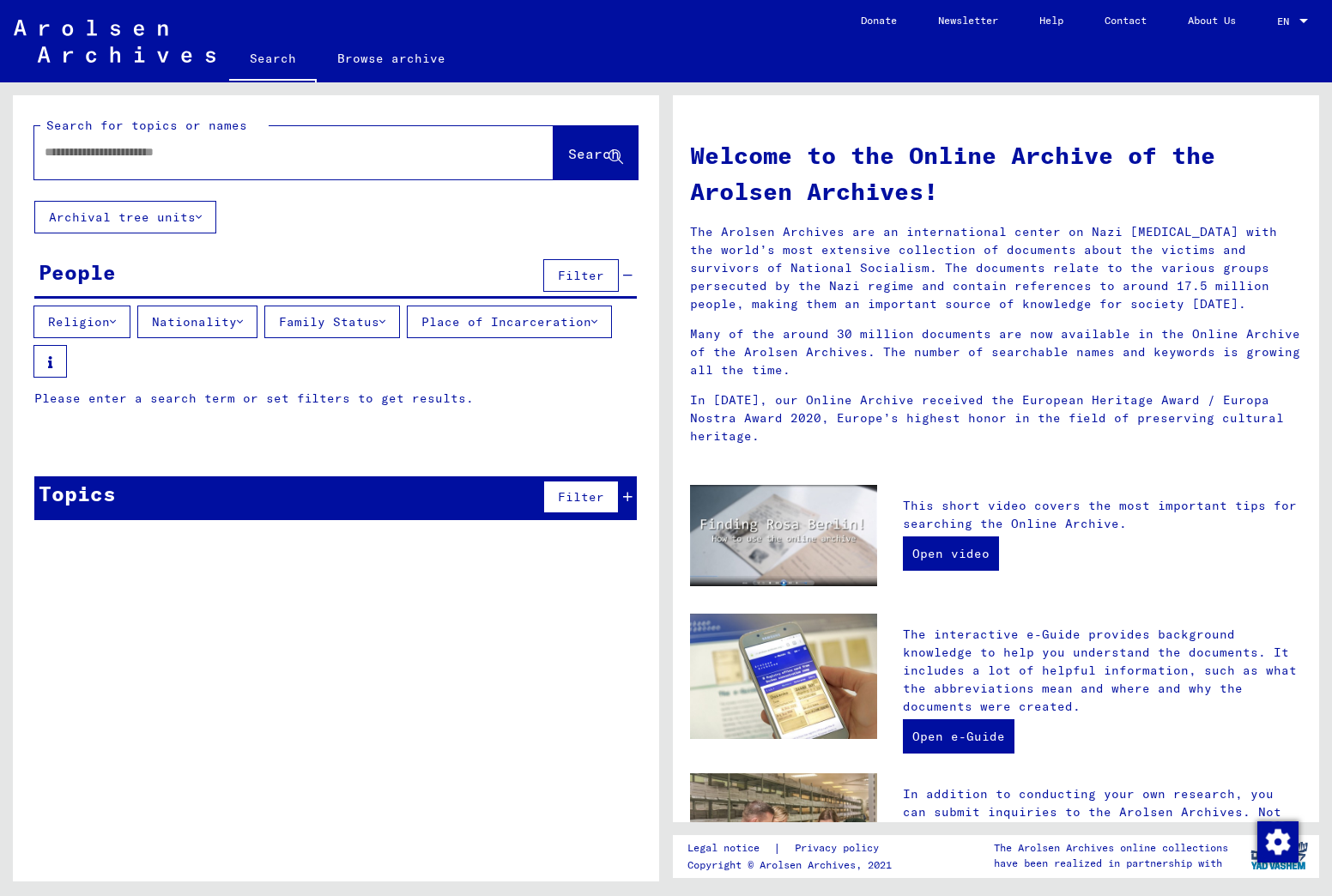
click at [206, 148] on input "text" at bounding box center [272, 152] width 457 height 18
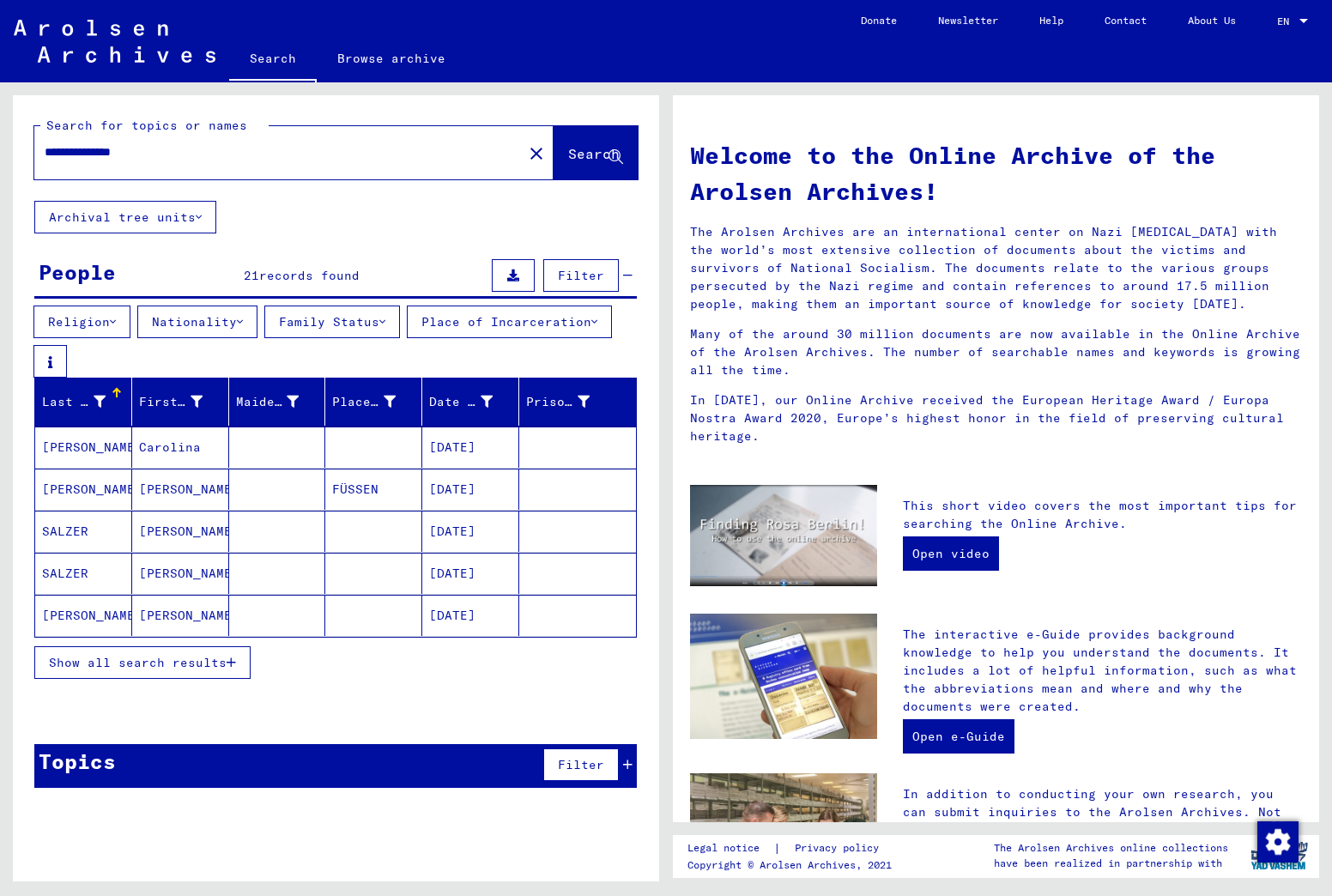
click at [173, 572] on mat-cell "[PERSON_NAME]" at bounding box center [180, 573] width 97 height 41
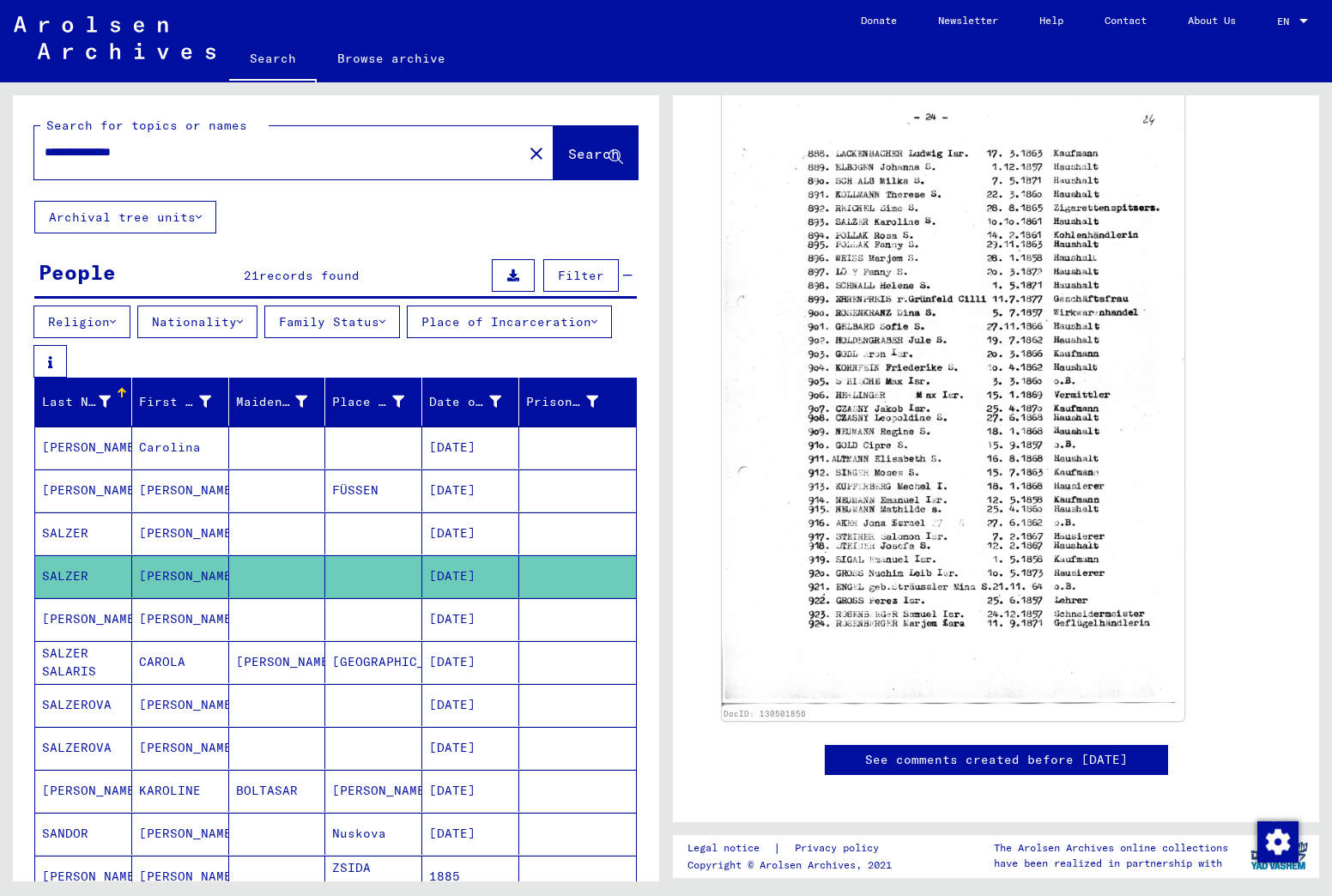
click at [167, 151] on input "**********" at bounding box center [278, 152] width 468 height 18
drag, startPoint x: 113, startPoint y: 147, endPoint x: 288, endPoint y: 138, distance: 175.2
click at [284, 138] on div "**********" at bounding box center [272, 152] width 478 height 39
click at [568, 150] on span "Search" at bounding box center [594, 154] width 52 height 17
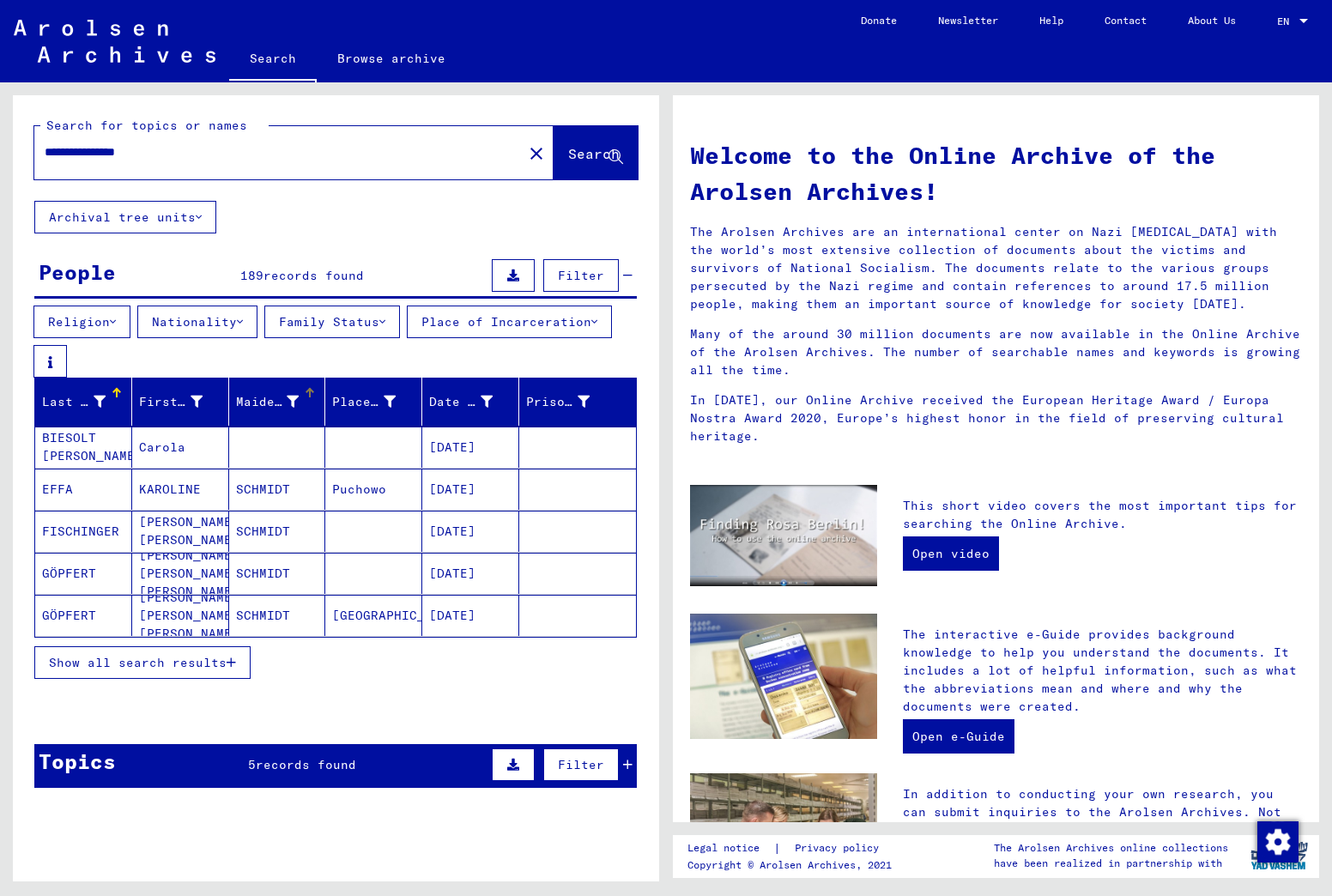
click at [279, 411] on div "Maiden Name" at bounding box center [267, 401] width 63 height 18
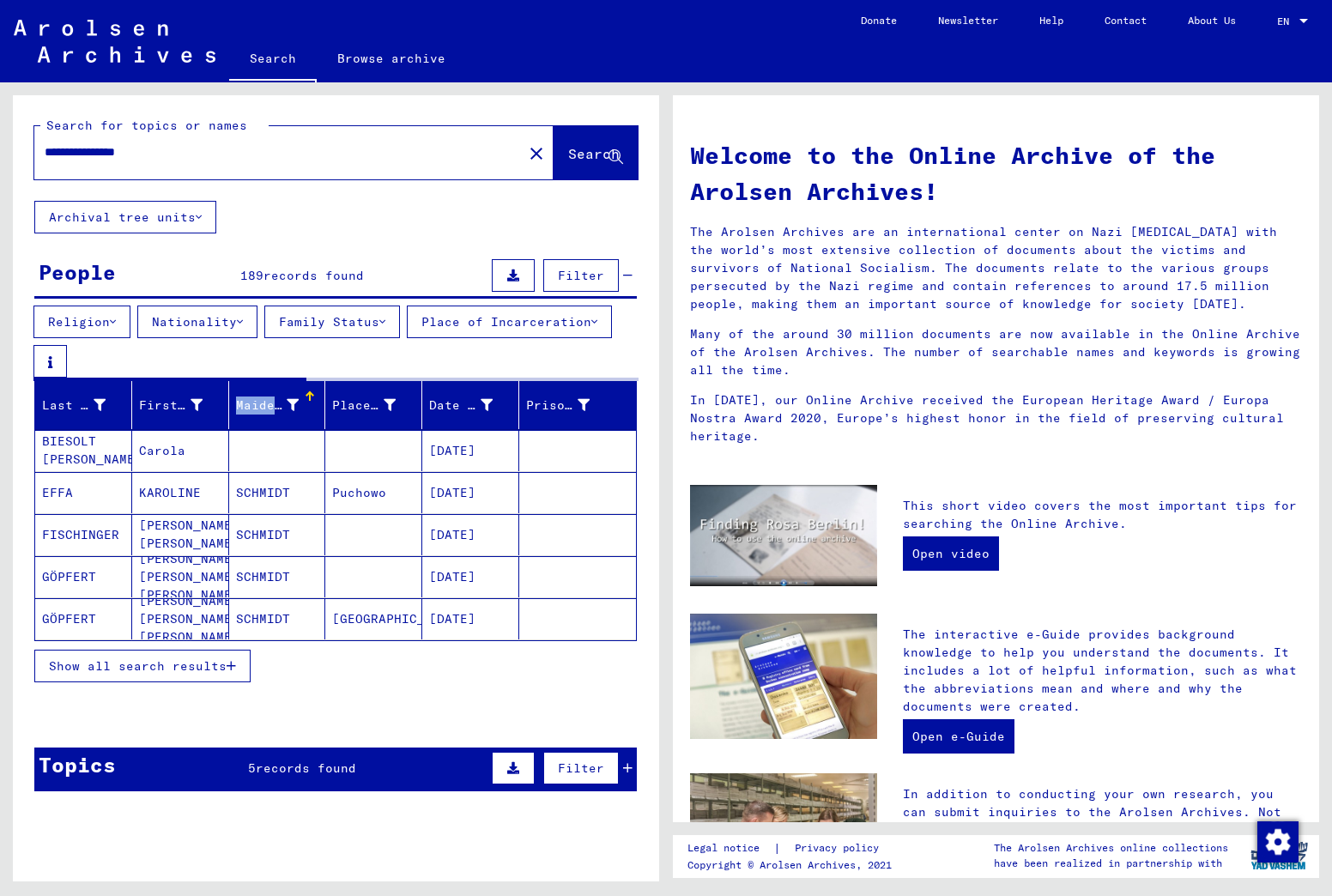
click at [282, 415] on div "Maiden Name" at bounding box center [267, 405] width 63 height 18
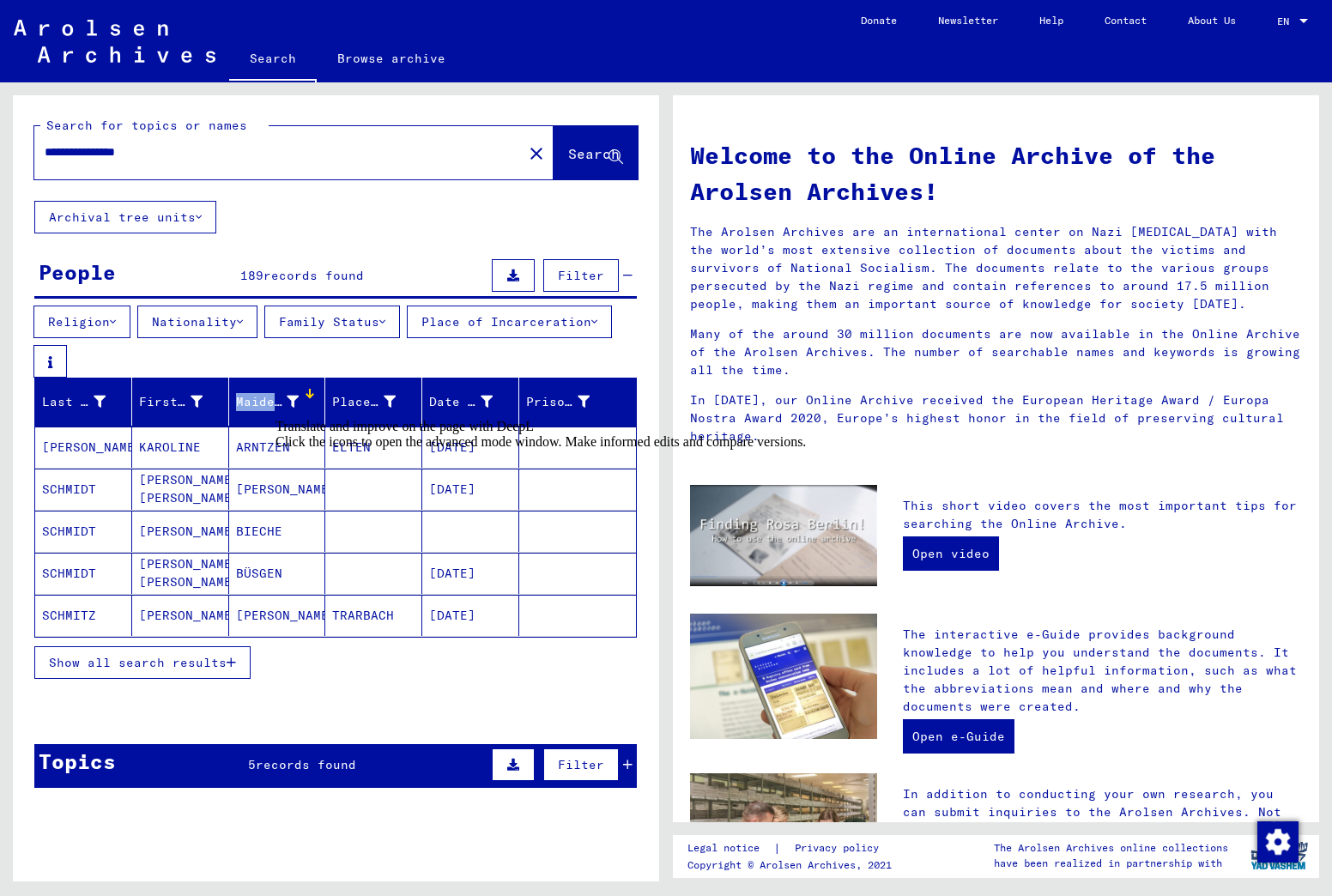
click at [408, 434] on div at bounding box center [540, 434] width 531 height 0
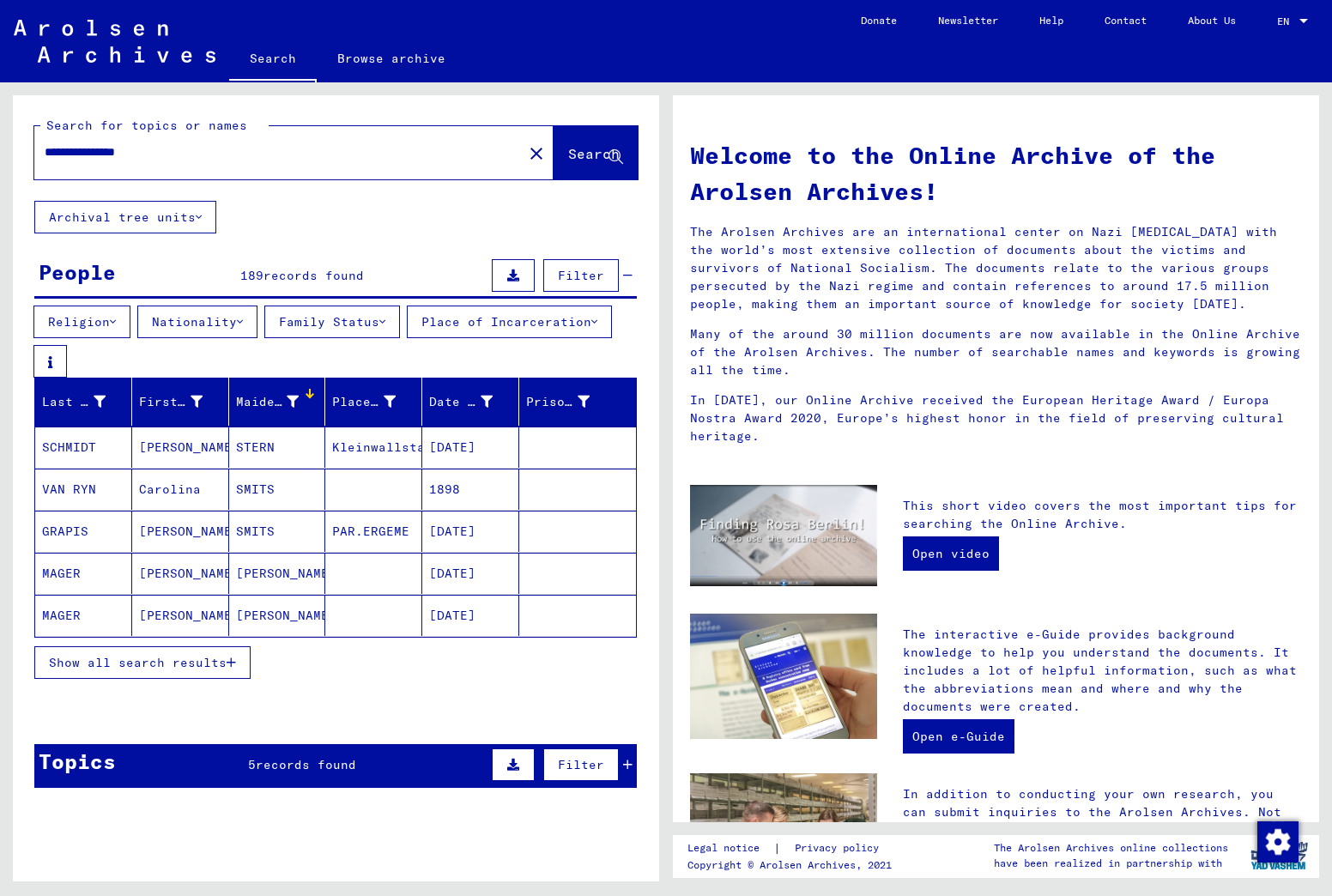
click at [170, 146] on div "**********" at bounding box center [268, 152] width 468 height 39
drag, startPoint x: 172, startPoint y: 156, endPoint x: 5, endPoint y: 140, distance: 167.8
click at [0, 146] on html "**********" at bounding box center [666, 448] width 1332 height 896
type input "**********"
click at [172, 581] on mat-cell "[PERSON_NAME]" at bounding box center [180, 573] width 97 height 41
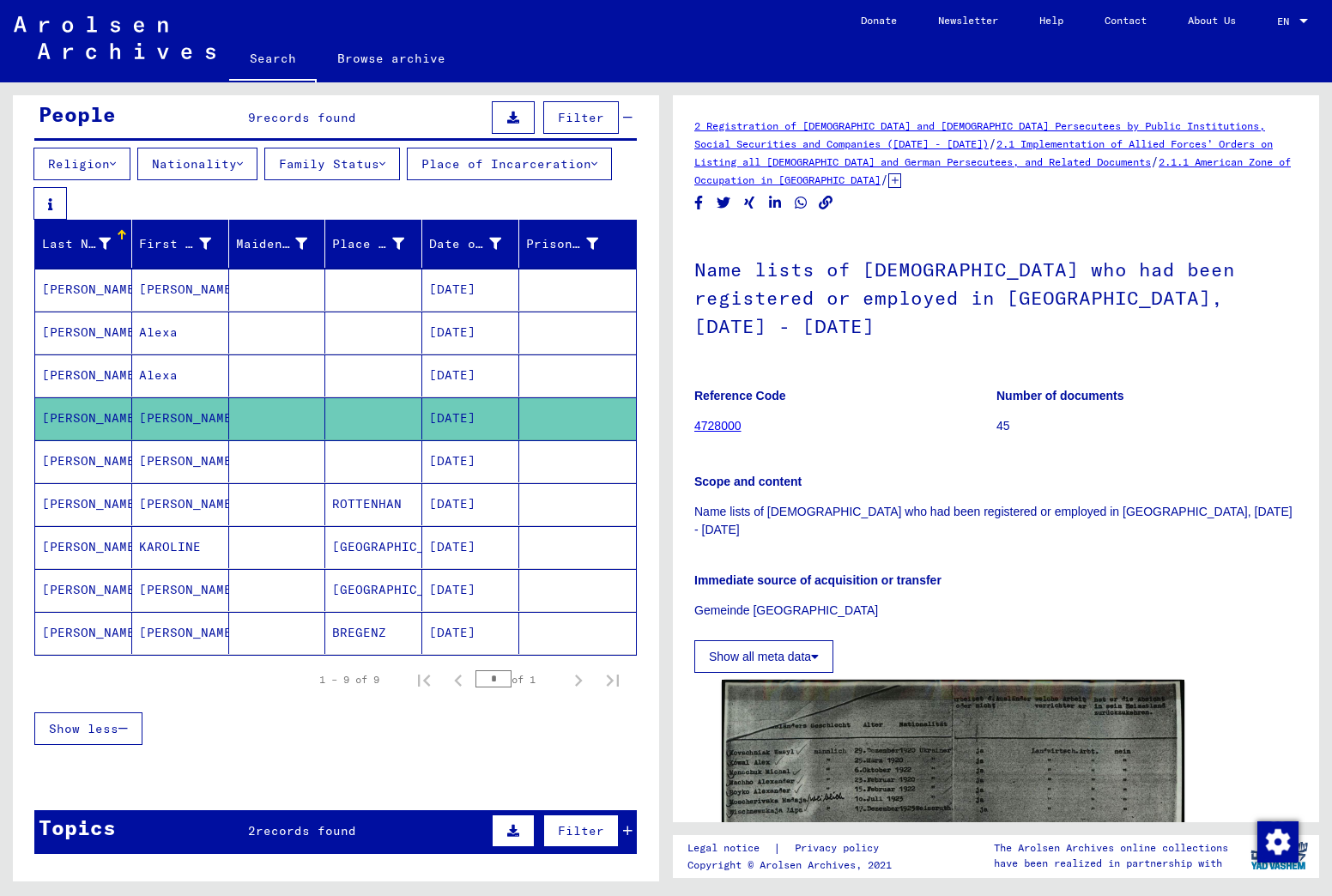
scroll to position [171, 0]
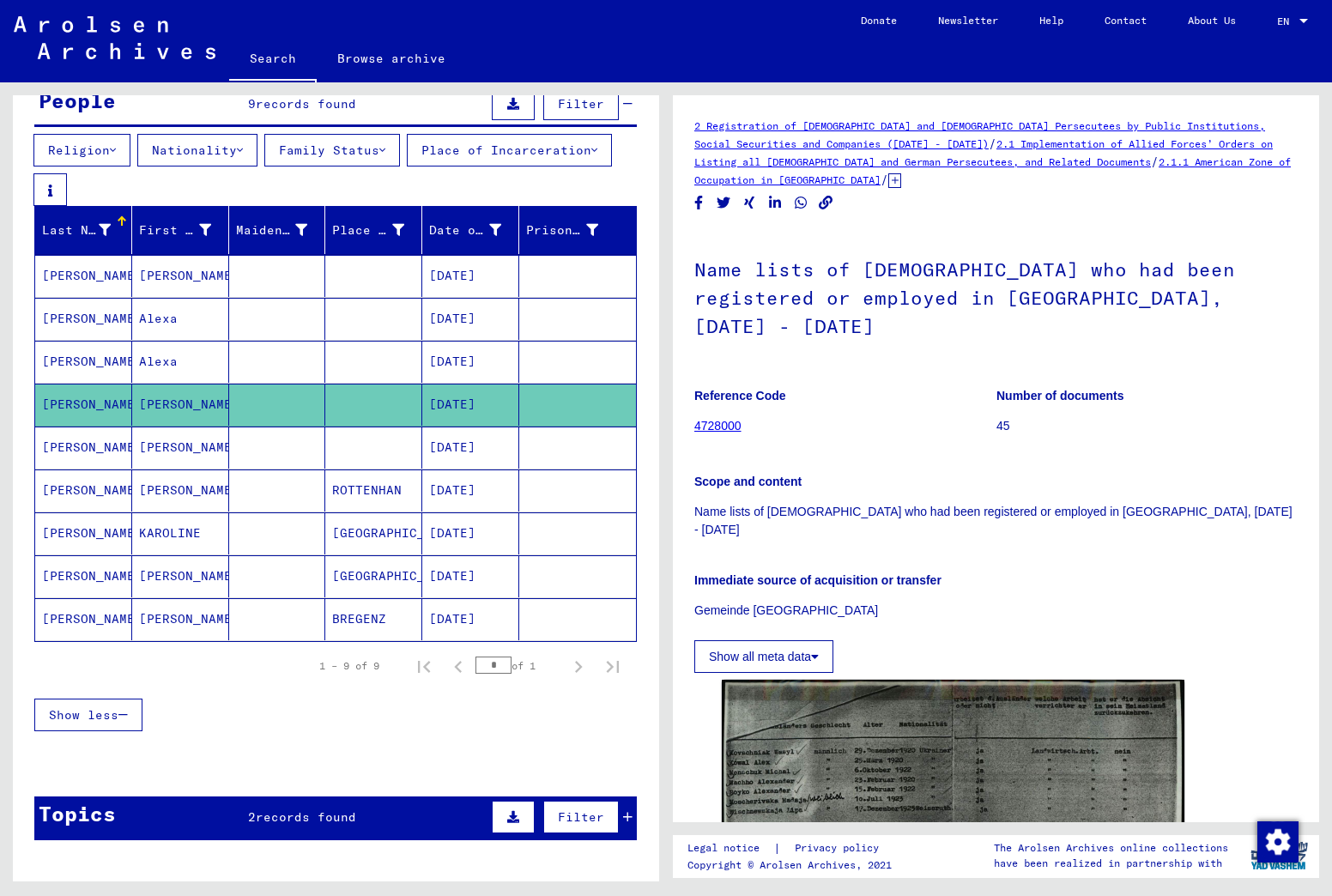
click at [169, 543] on mat-cell "KAROLINE" at bounding box center [180, 533] width 97 height 42
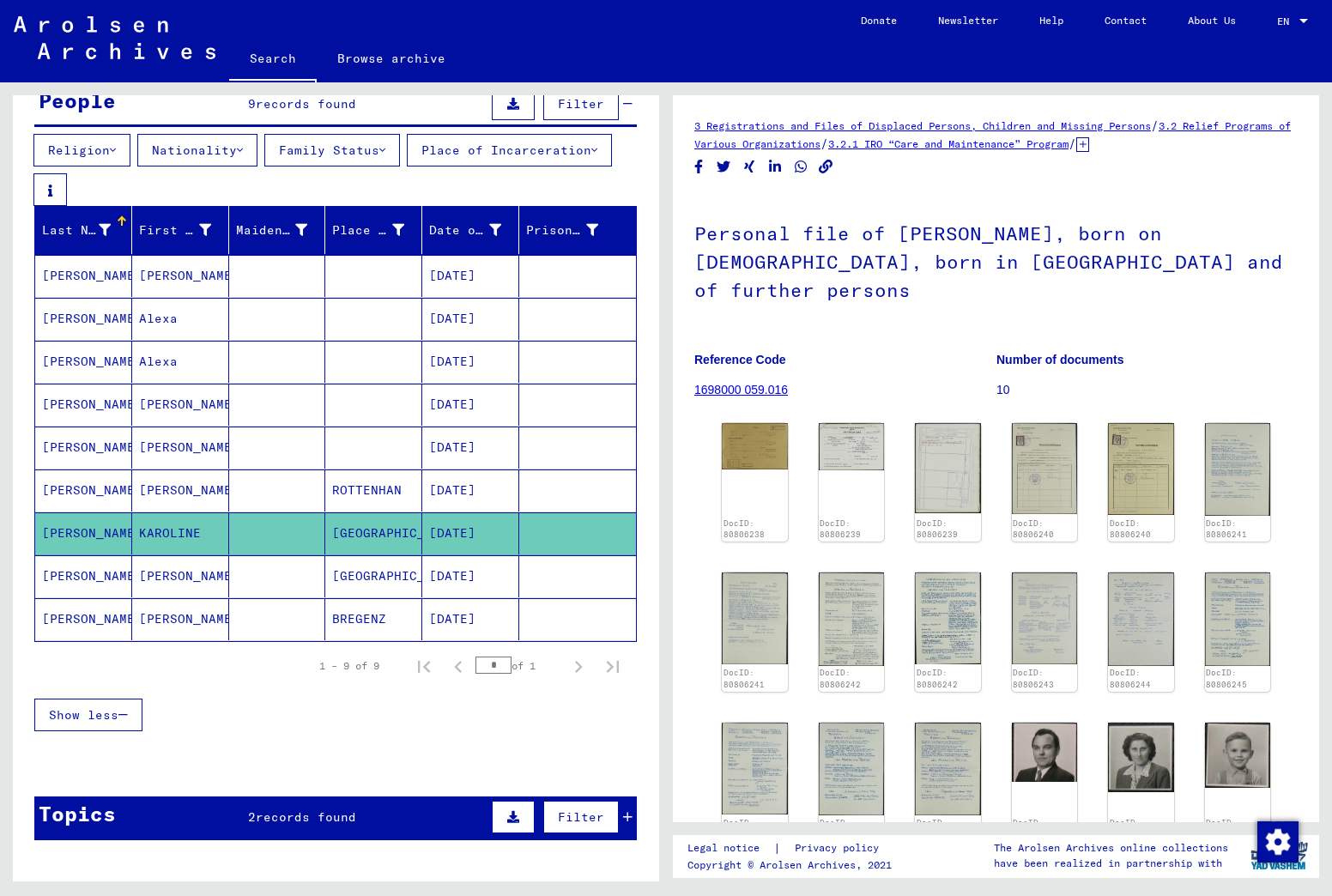
click at [158, 582] on mat-cell "[PERSON_NAME]" at bounding box center [180, 576] width 97 height 42
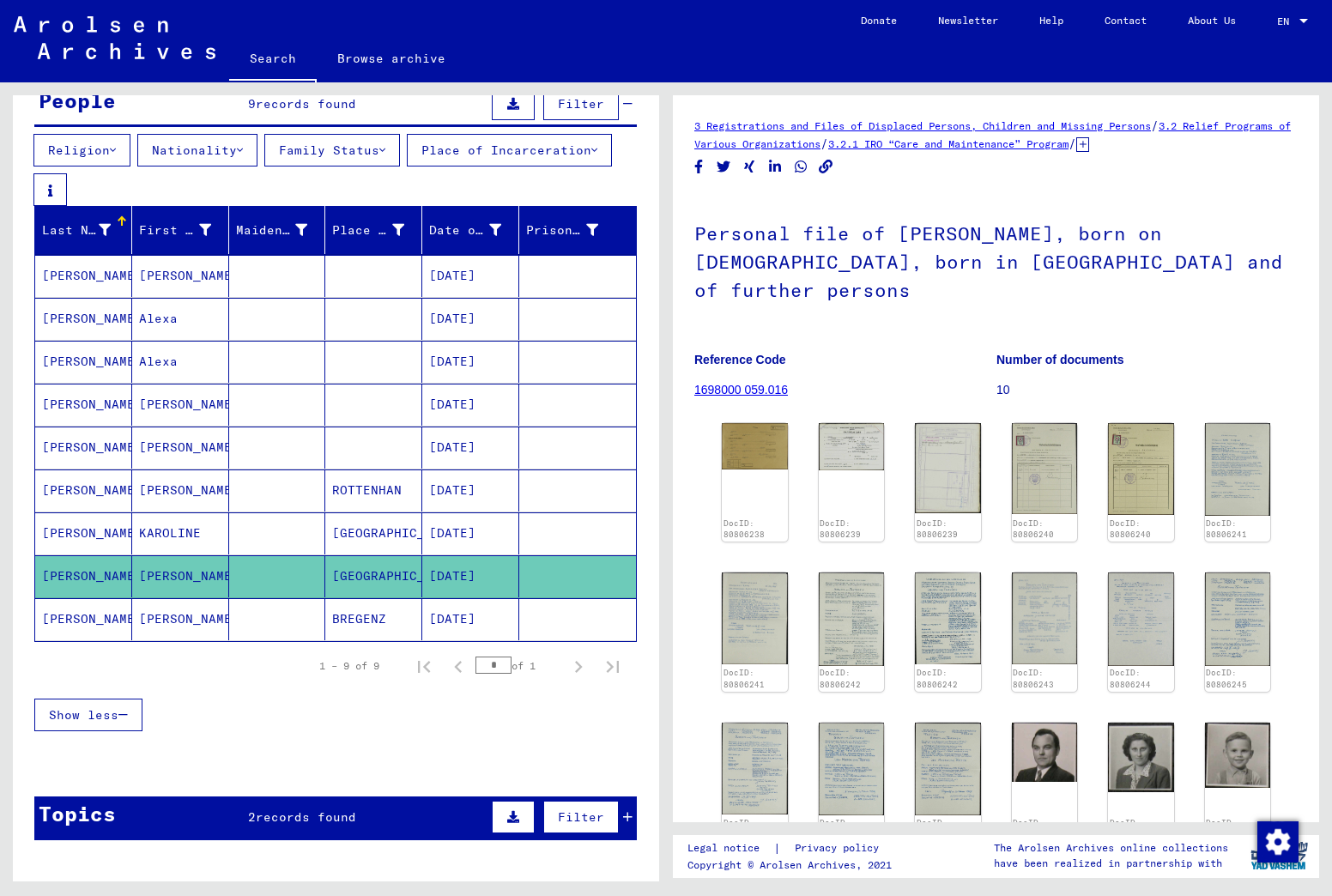
click at [165, 591] on mat-cell "[PERSON_NAME]" at bounding box center [180, 576] width 97 height 42
click at [173, 585] on mat-cell "[PERSON_NAME]" at bounding box center [180, 576] width 97 height 42
click at [173, 584] on mat-cell "[PERSON_NAME]" at bounding box center [180, 576] width 97 height 42
click at [165, 583] on mat-cell "[PERSON_NAME]" at bounding box center [180, 576] width 97 height 42
click at [171, 623] on mat-cell "[PERSON_NAME]" at bounding box center [180, 619] width 97 height 42
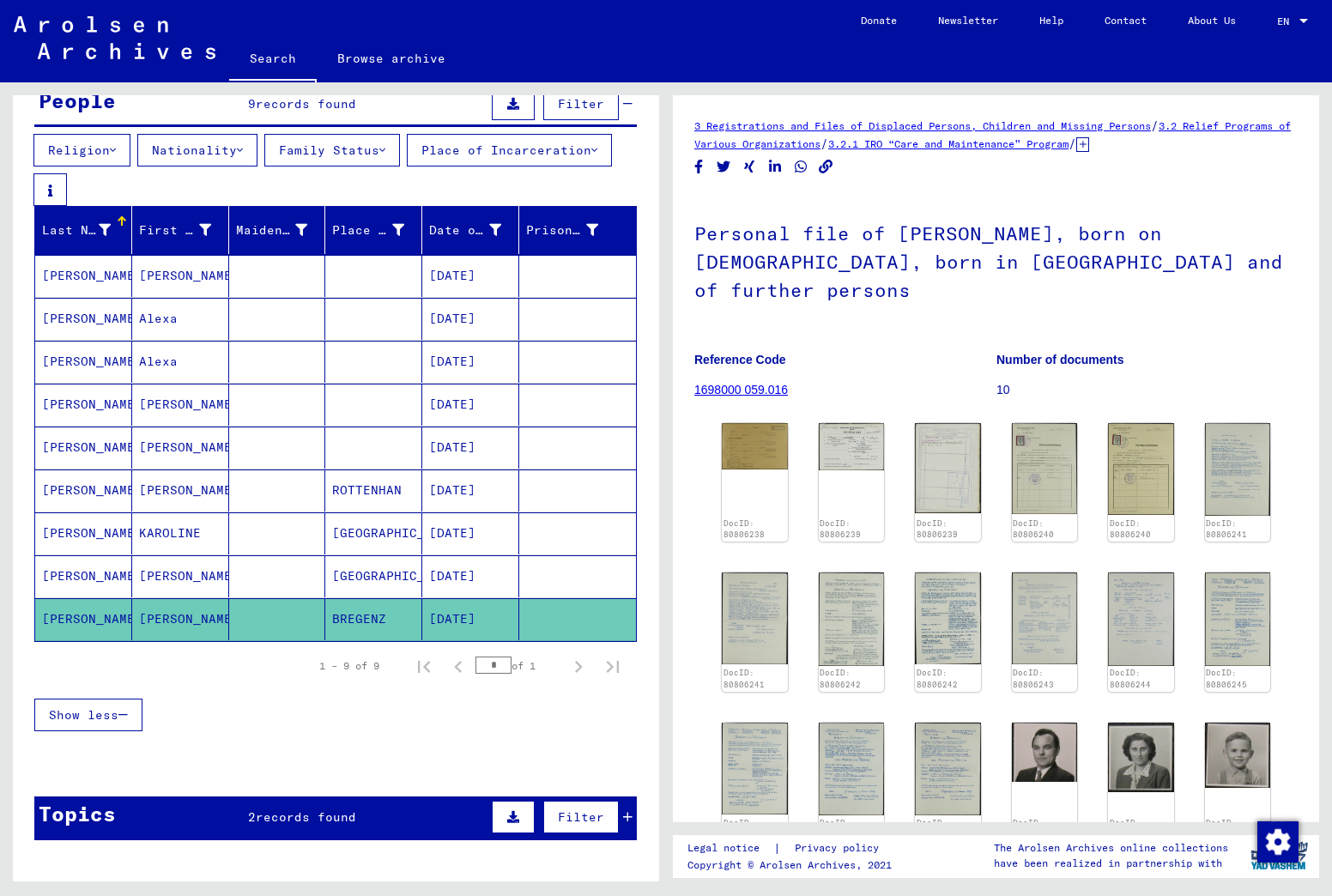
click at [179, 500] on mat-cell "[PERSON_NAME]" at bounding box center [180, 490] width 97 height 42
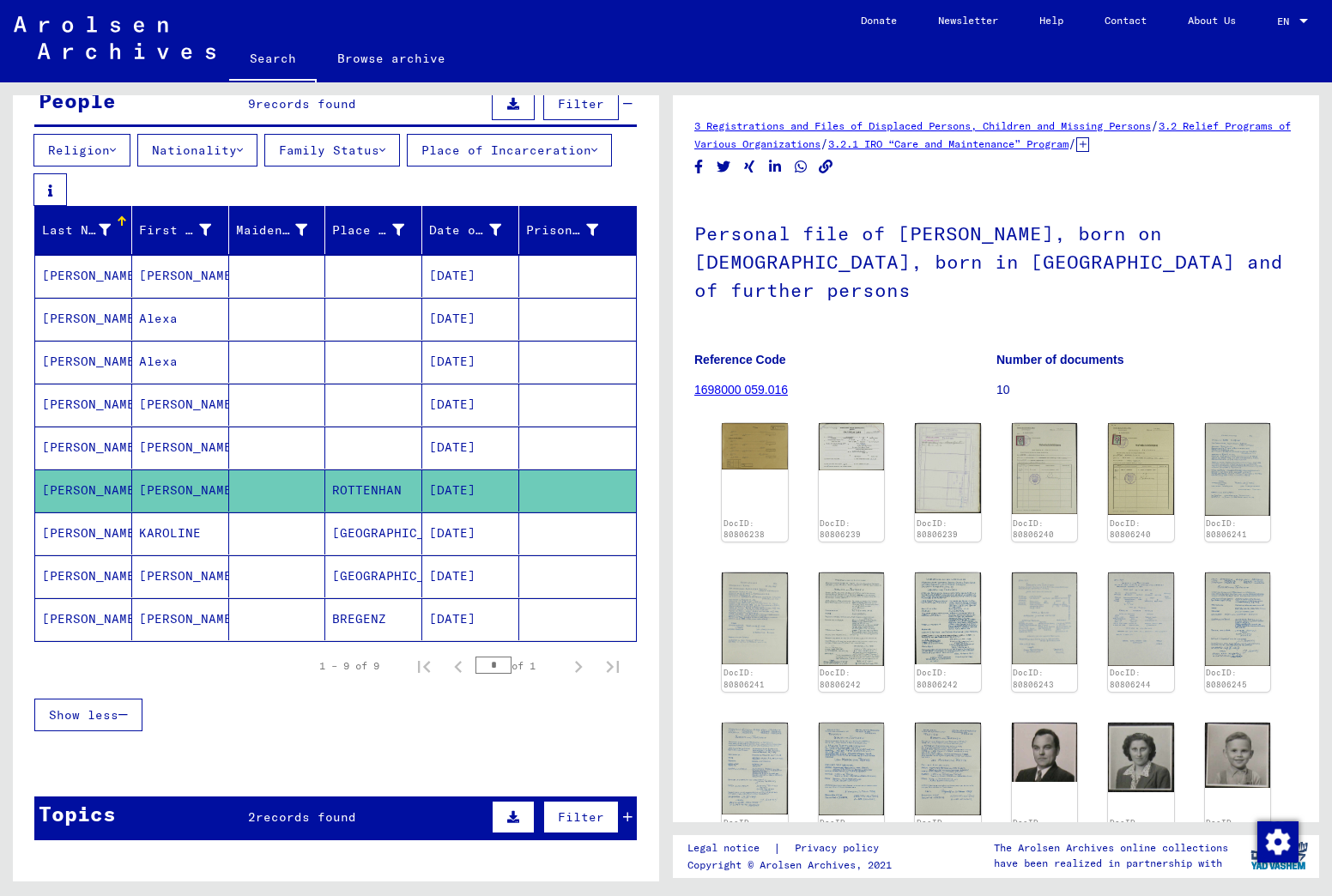
click at [181, 459] on mat-cell "[PERSON_NAME]" at bounding box center [180, 448] width 97 height 42
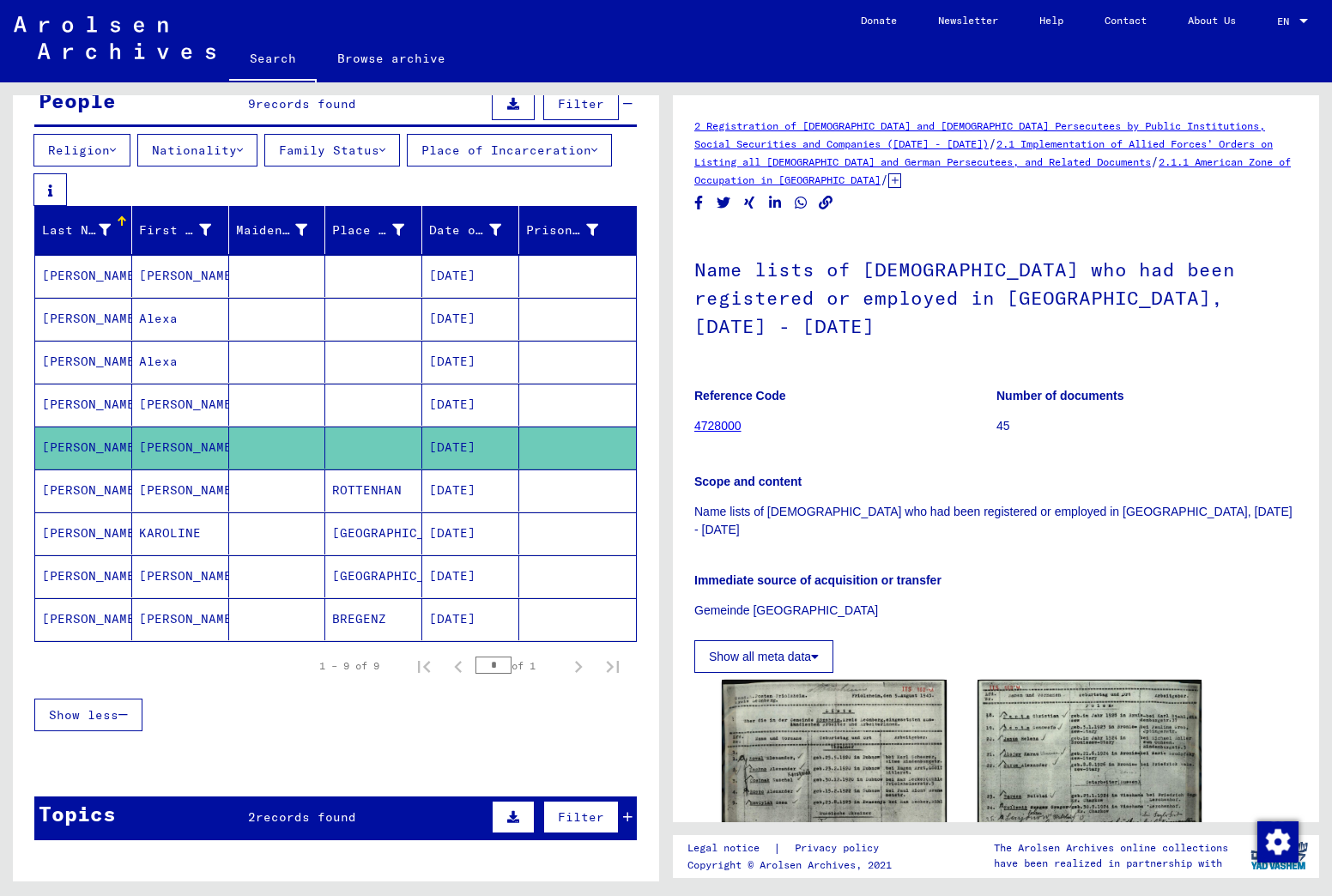
click at [175, 623] on mat-cell "[PERSON_NAME]" at bounding box center [180, 619] width 97 height 42
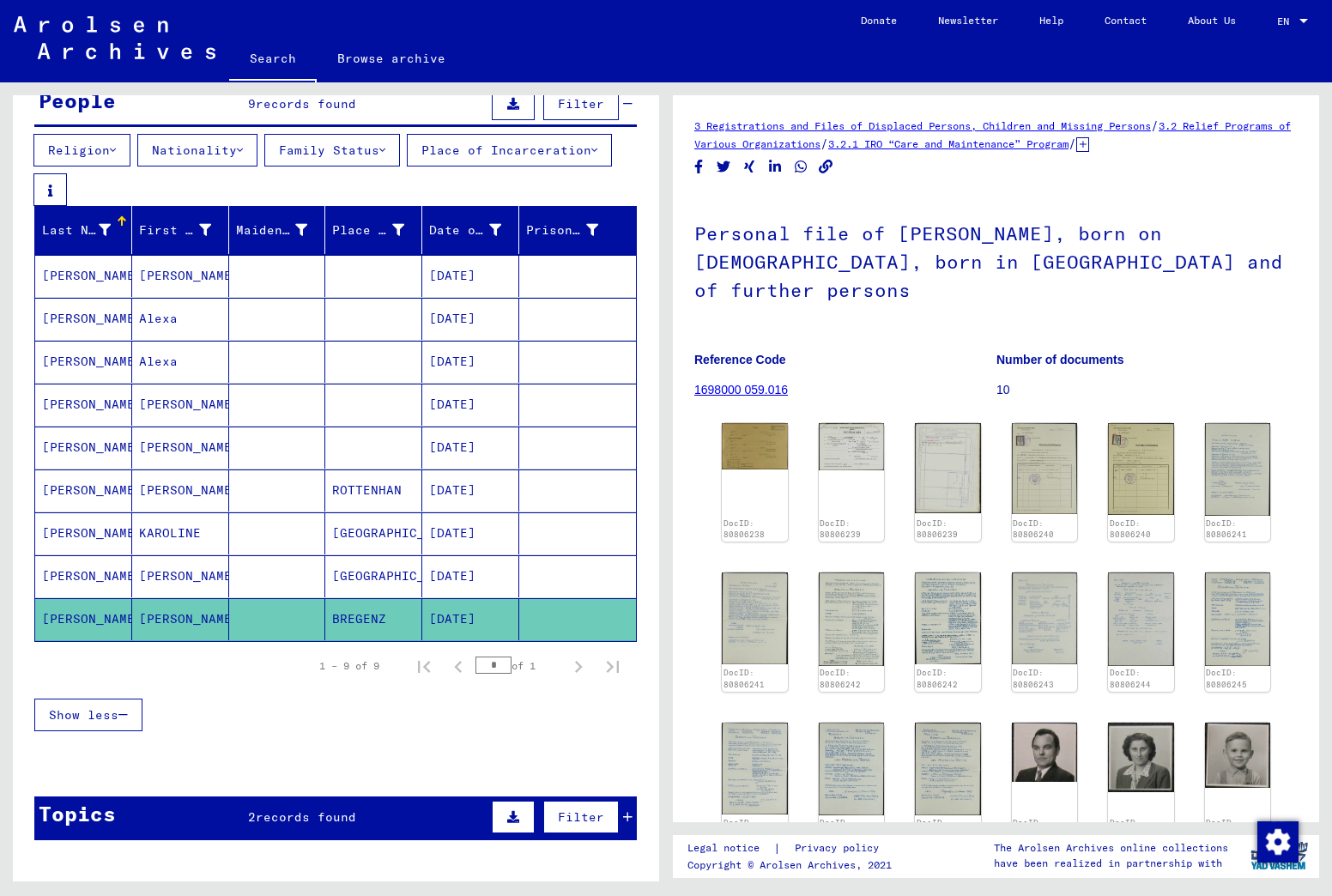
click at [742, 383] on link "1698000 059.016" at bounding box center [741, 389] width 93 height 14
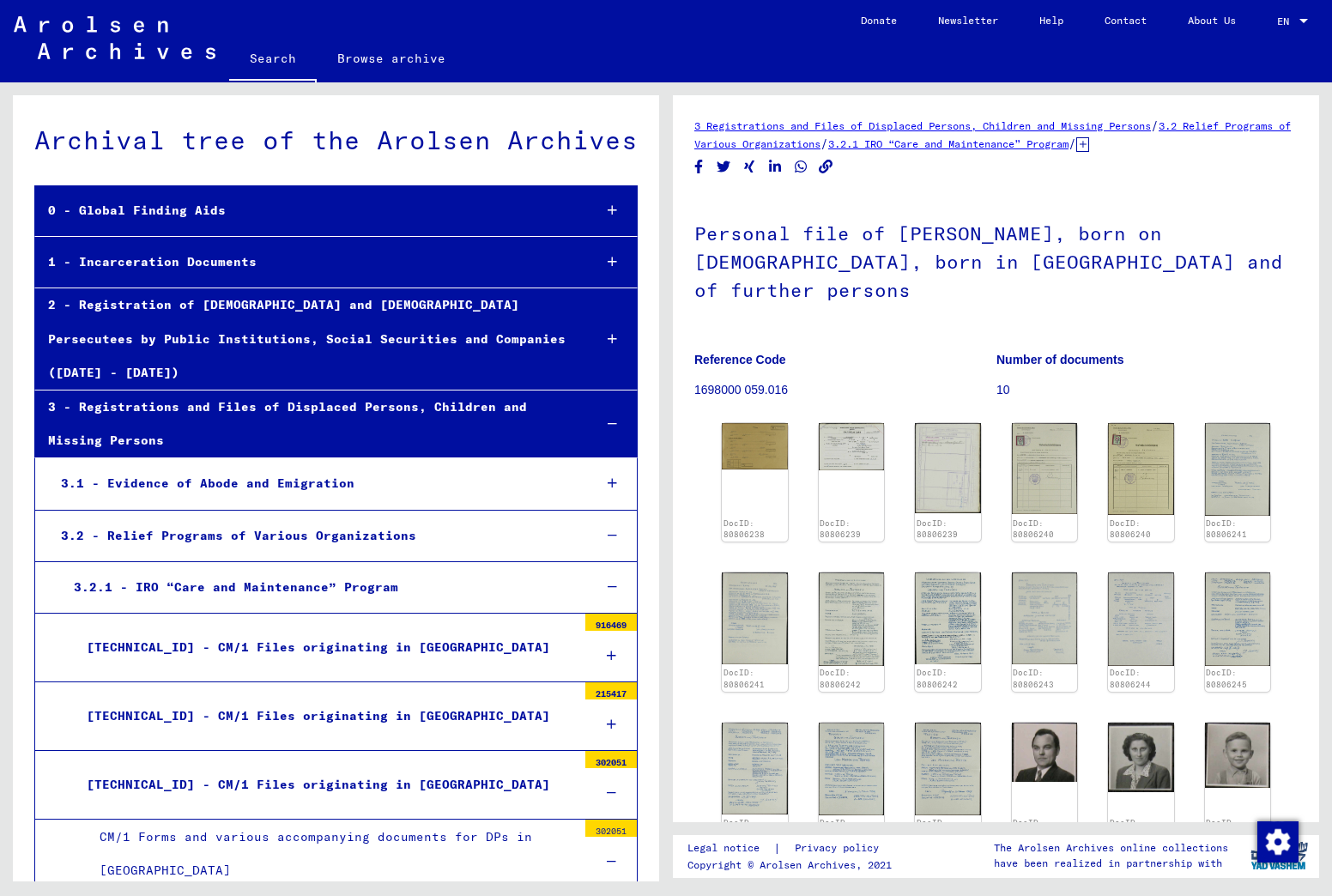
scroll to position [5739, 0]
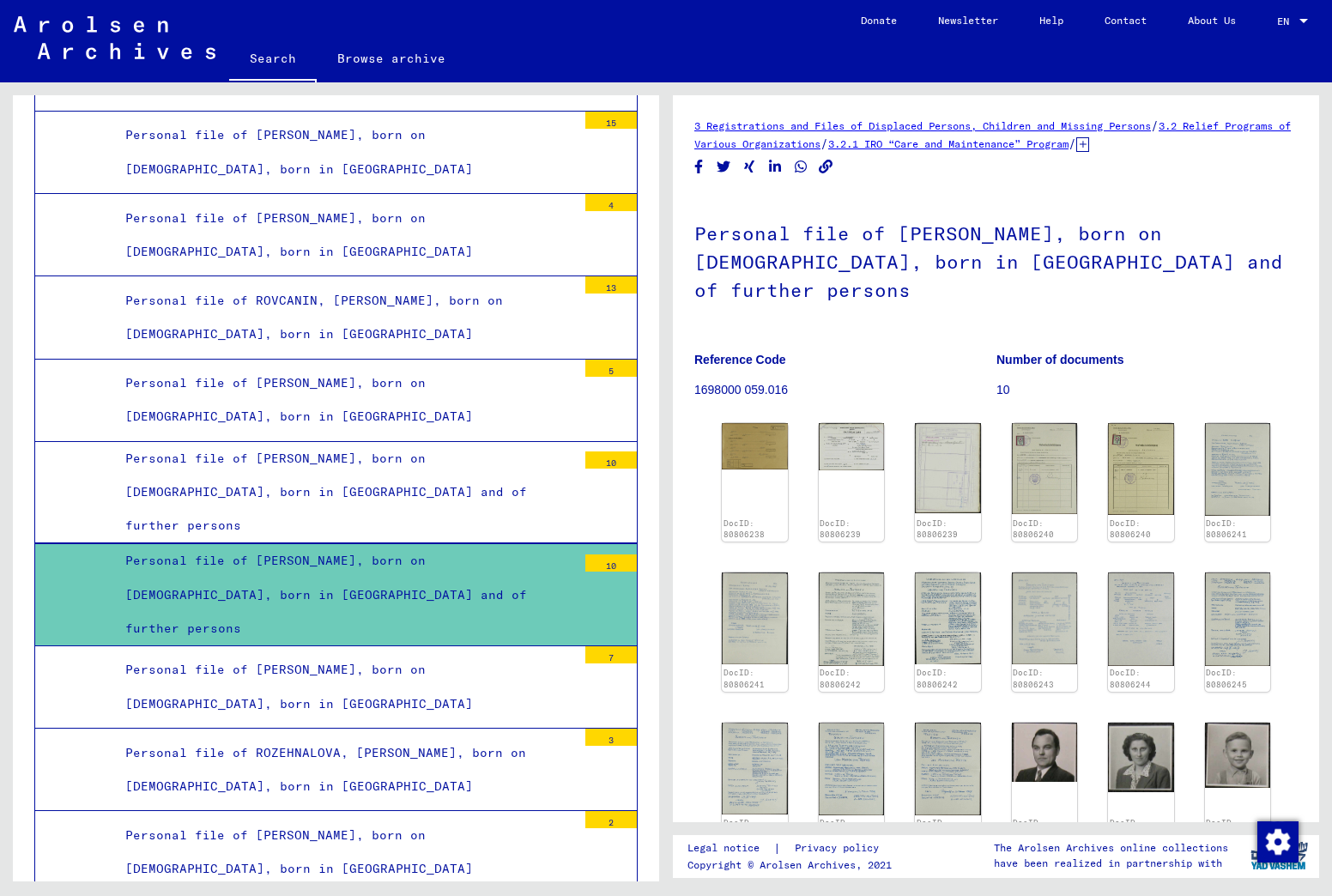
click at [328, 544] on div "Personal file of [PERSON_NAME], born on [DEMOGRAPHIC_DATA], born in [GEOGRAPHIC…" at bounding box center [344, 594] width 465 height 101
click at [837, 420] on img at bounding box center [851, 445] width 69 height 50
